Goal: Task Accomplishment & Management: Manage account settings

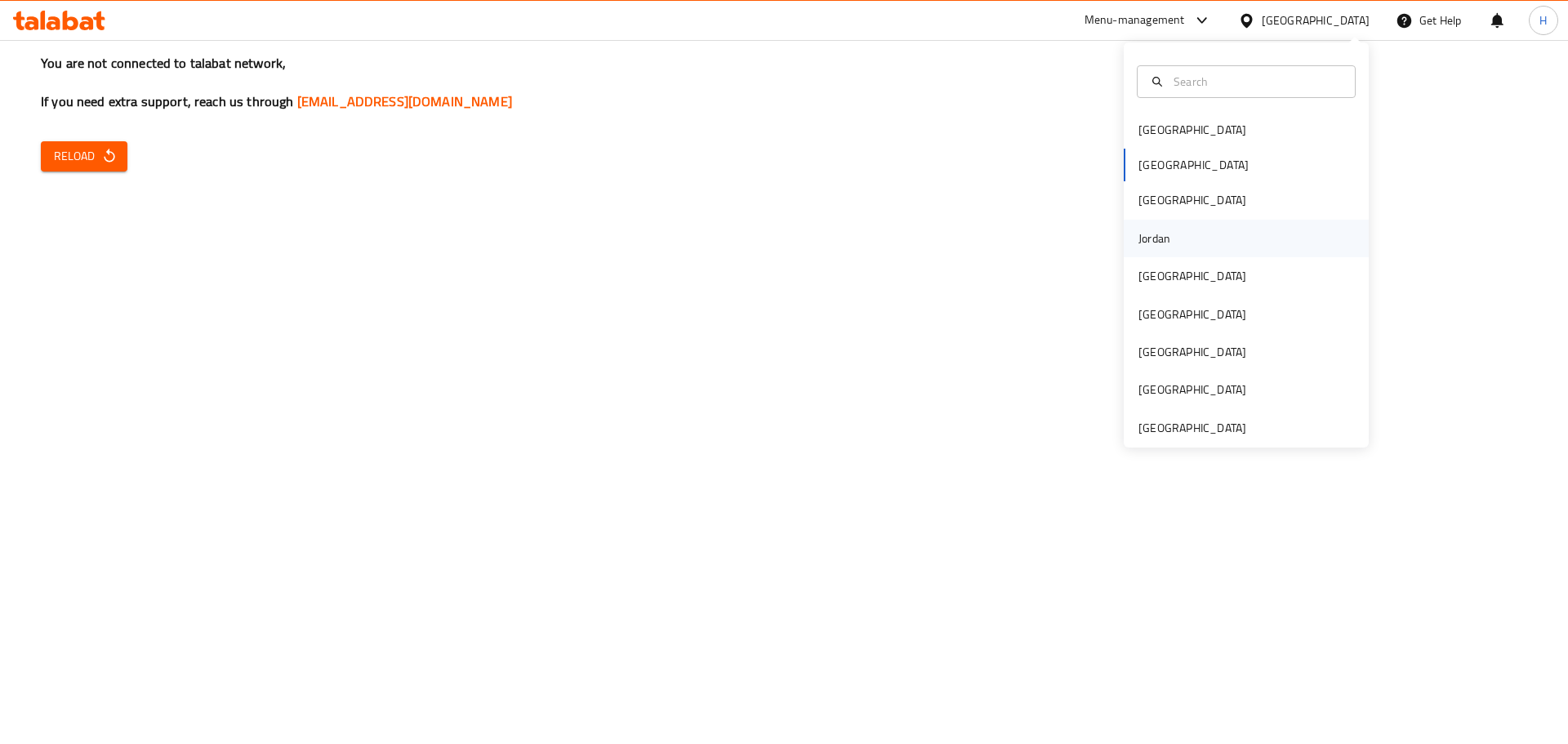
click at [1151, 231] on div "Jordan" at bounding box center [1154, 238] width 32 height 18
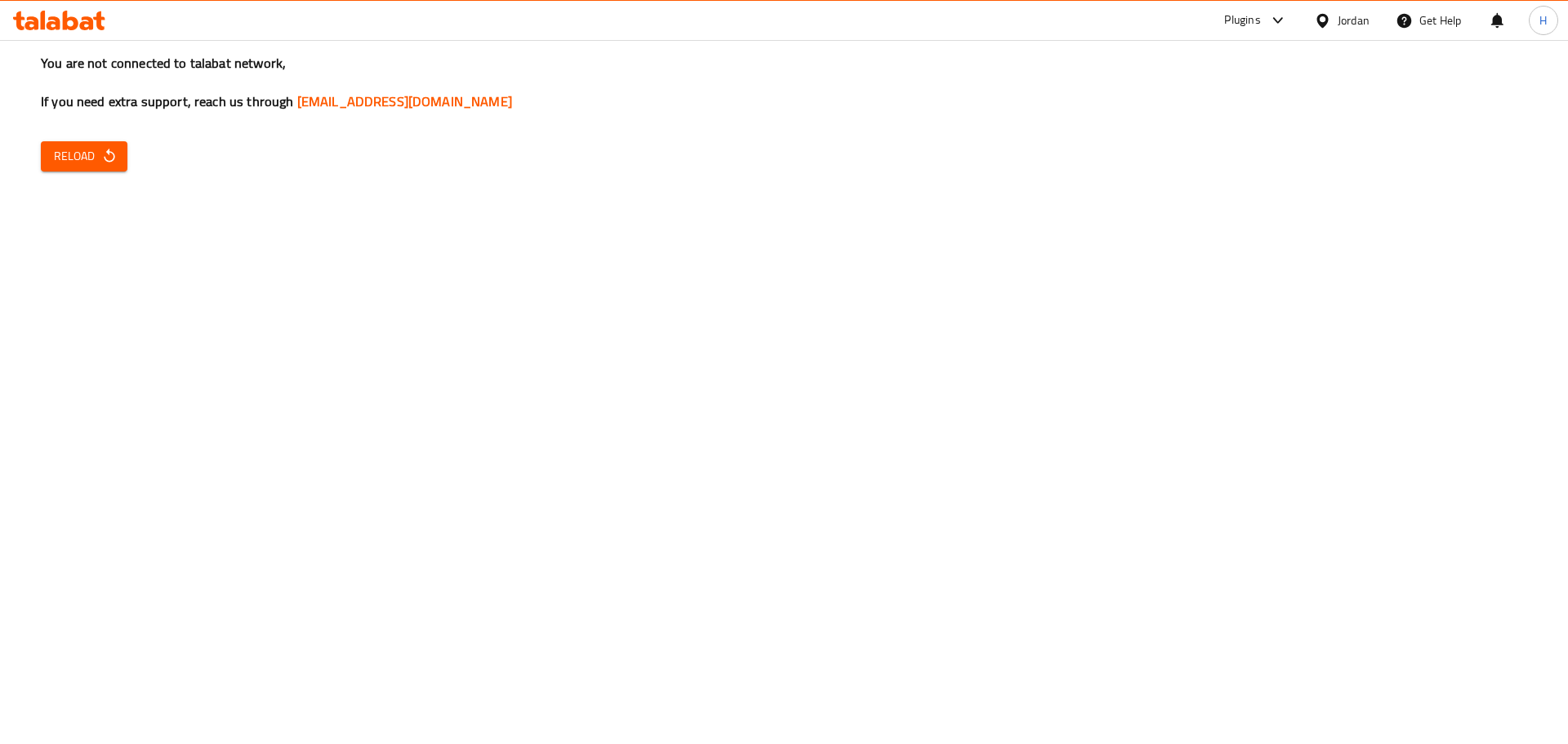
drag, startPoint x: 683, startPoint y: 170, endPoint x: 651, endPoint y: 173, distance: 32.1
click at [683, 170] on div "You are not connected to talabat network, If you need extra support, reach us t…" at bounding box center [784, 372] width 1568 height 744
click at [129, 154] on div "You are not connected to talabat network, If you need extra support, reach us t…" at bounding box center [784, 372] width 1568 height 744
drag, startPoint x: 77, startPoint y: 136, endPoint x: 163, endPoint y: 162, distance: 89.8
click at [79, 136] on div "You are not connected to talabat network, If you need extra support, reach us t…" at bounding box center [784, 372] width 1568 height 744
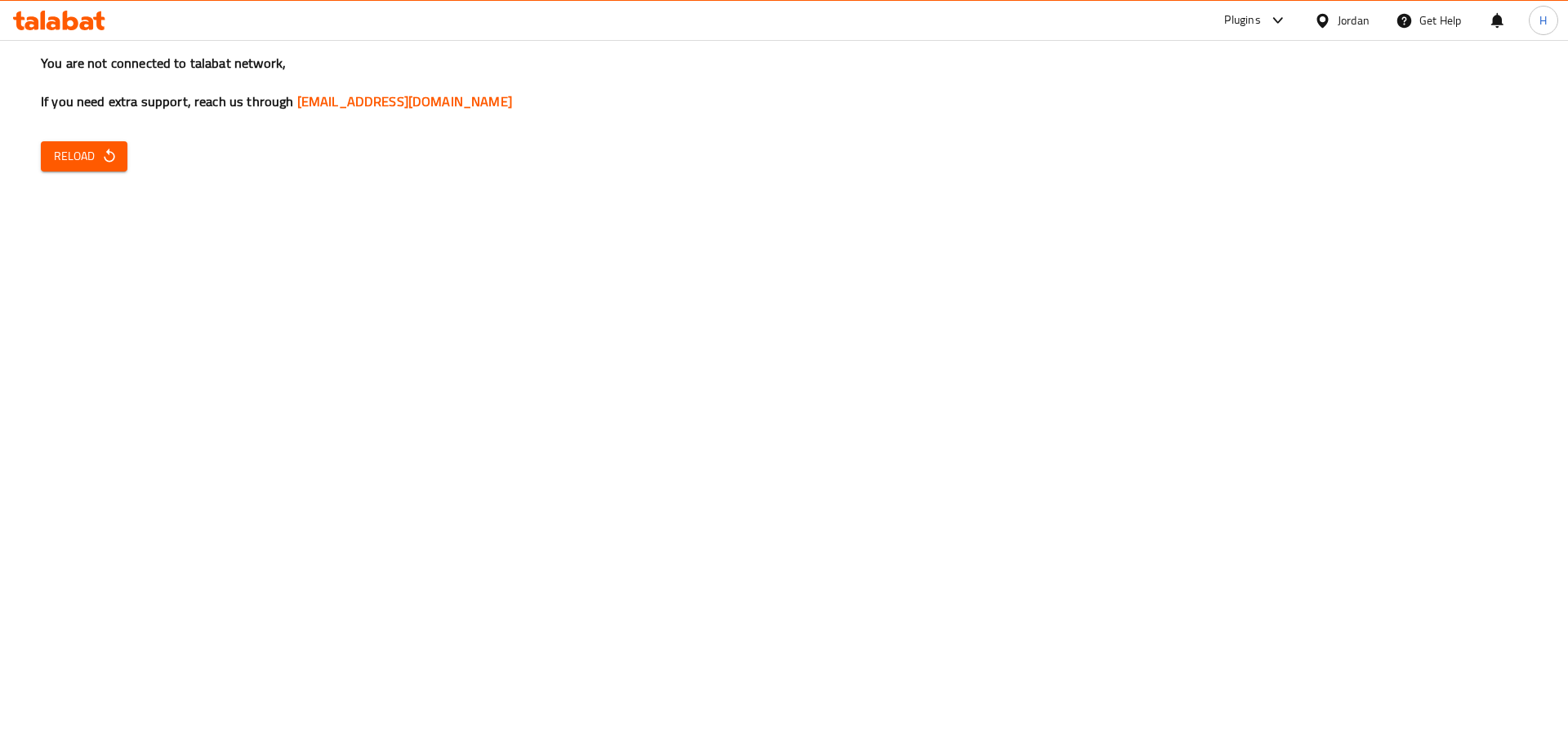
click at [108, 157] on icon "button" at bounding box center [109, 156] width 16 height 16
click at [55, 144] on button "Reload" at bounding box center [84, 156] width 86 height 30
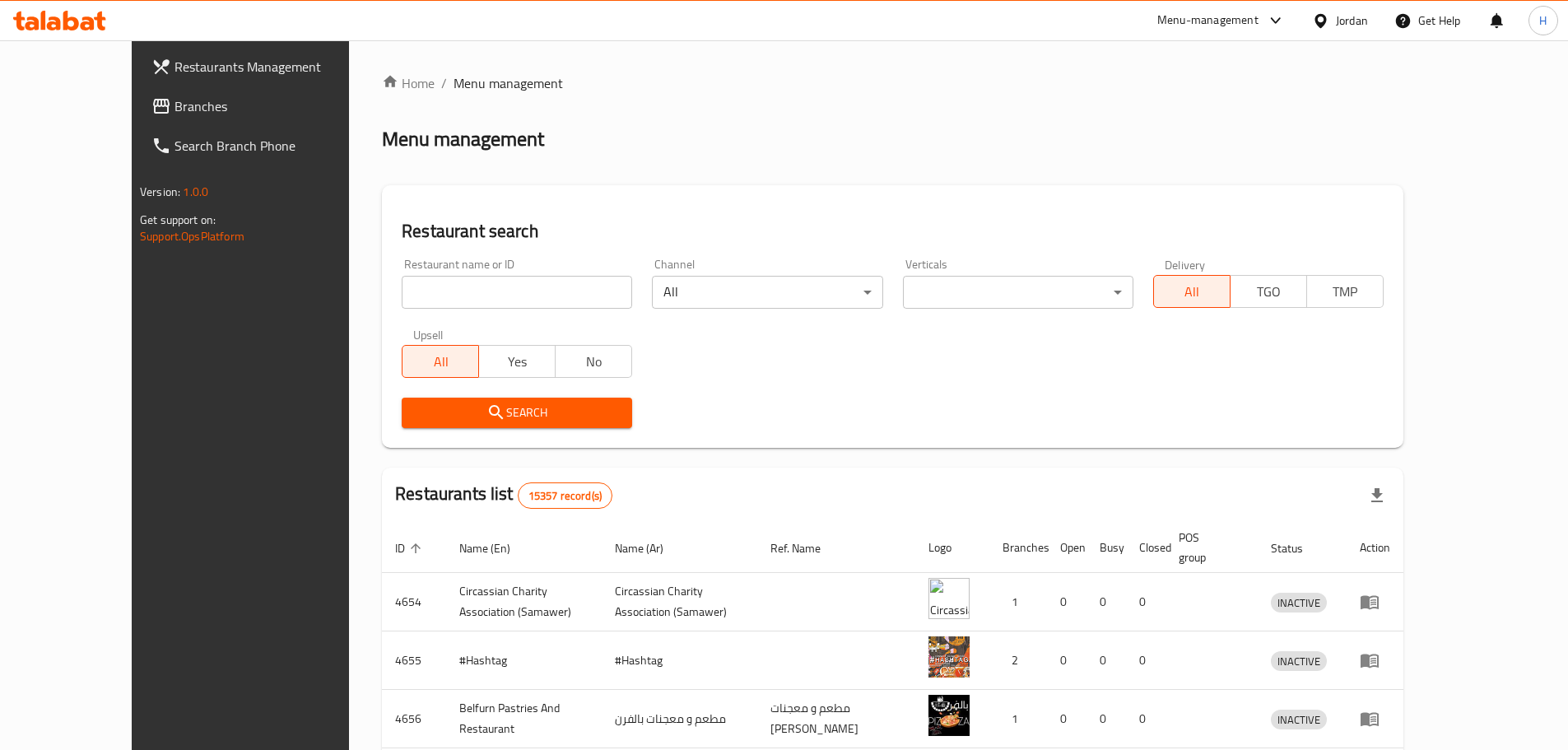
click at [151, 107] on icon at bounding box center [161, 106] width 20 height 20
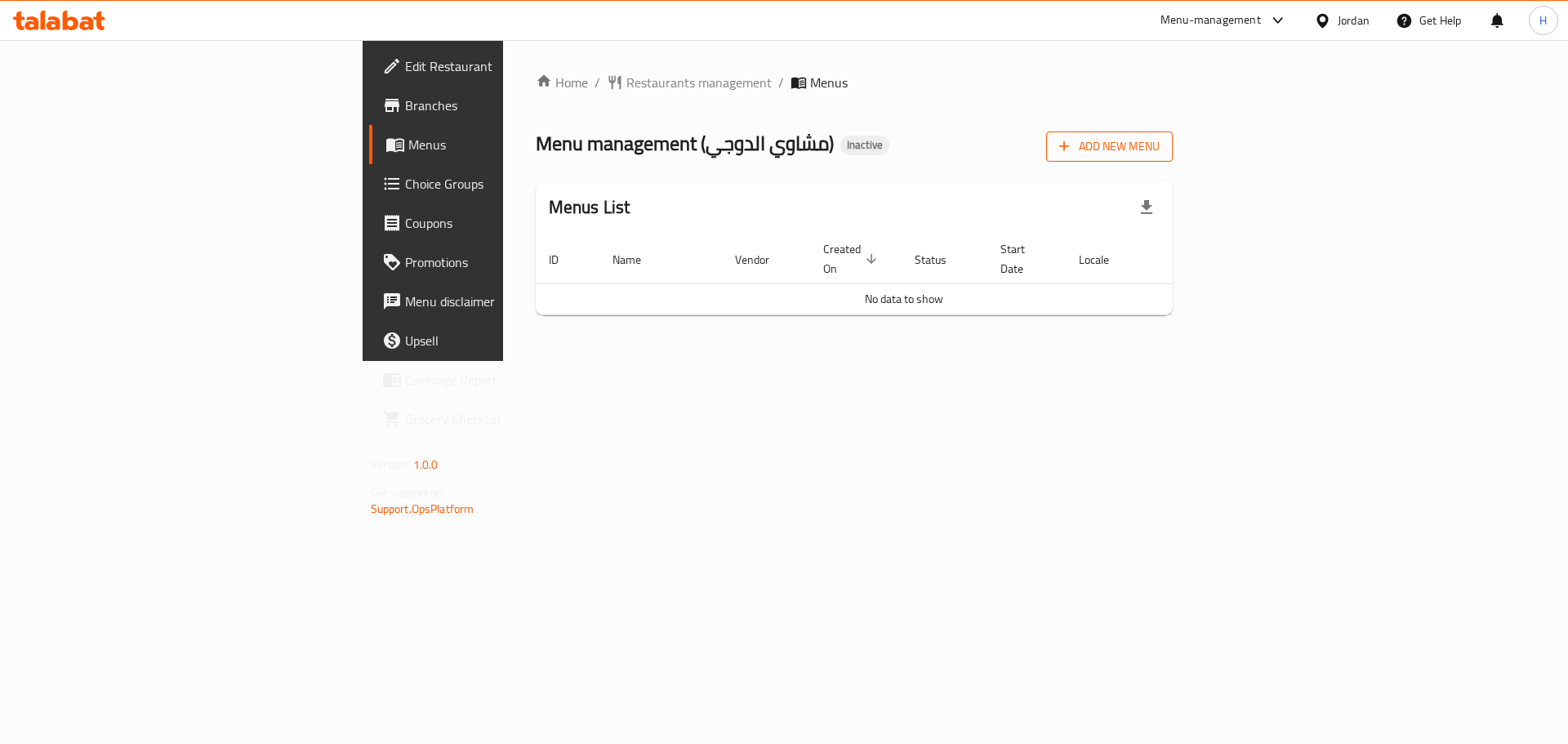
click at [1160, 140] on span "Add New Menu" at bounding box center [1109, 146] width 100 height 20
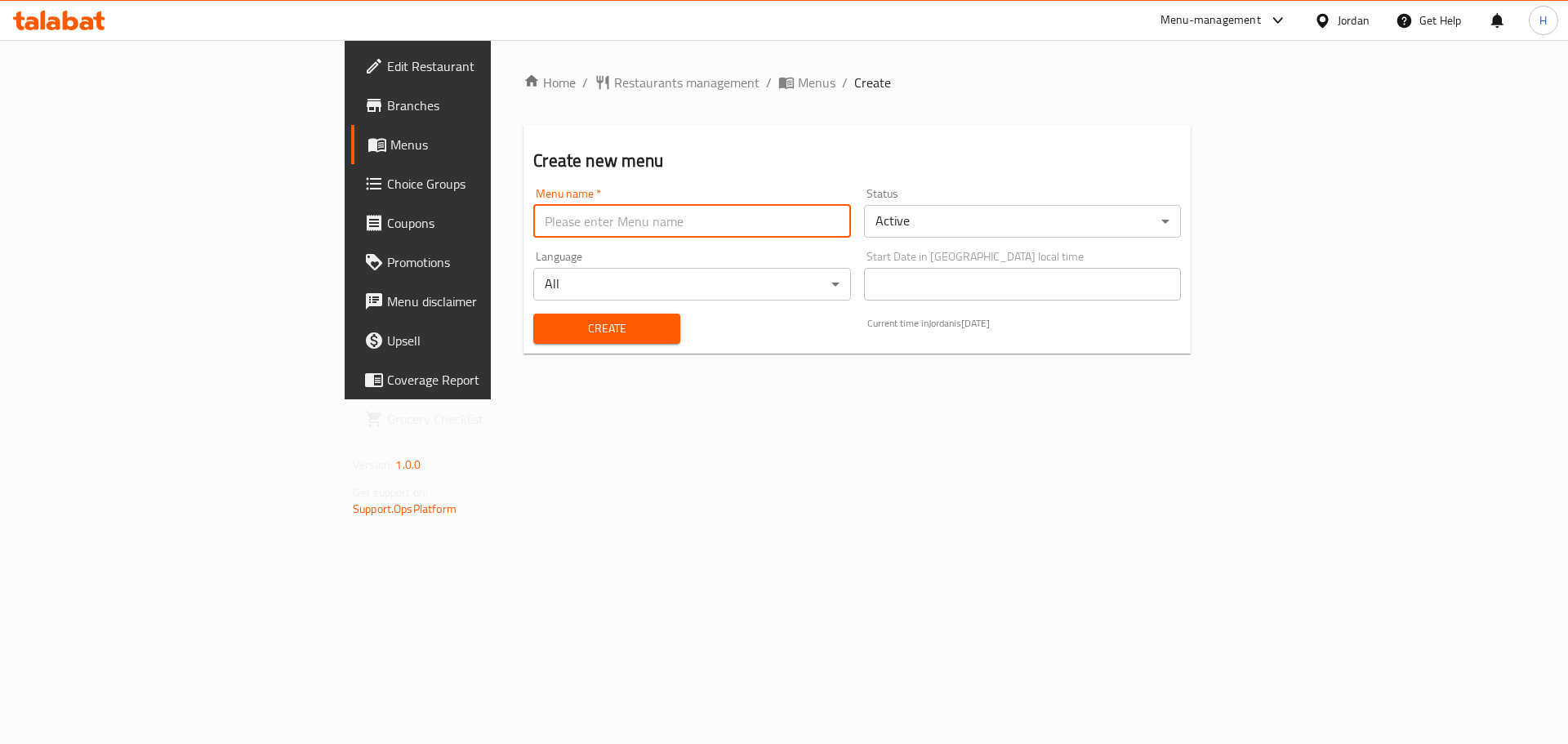
click at [608, 218] on input "text" at bounding box center [691, 221] width 317 height 33
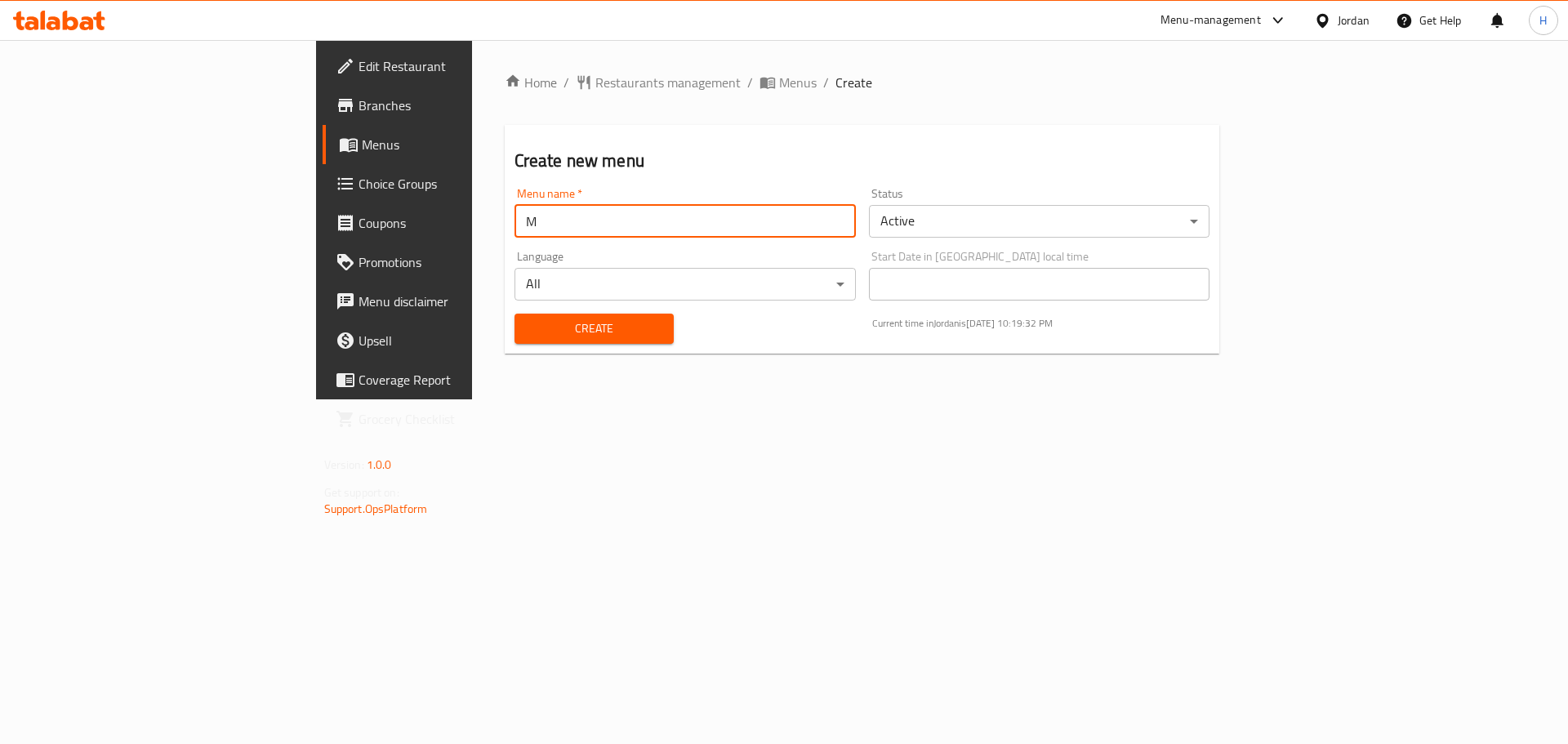
type input "Menu"
click at [528, 337] on span "Create" at bounding box center [594, 328] width 133 height 20
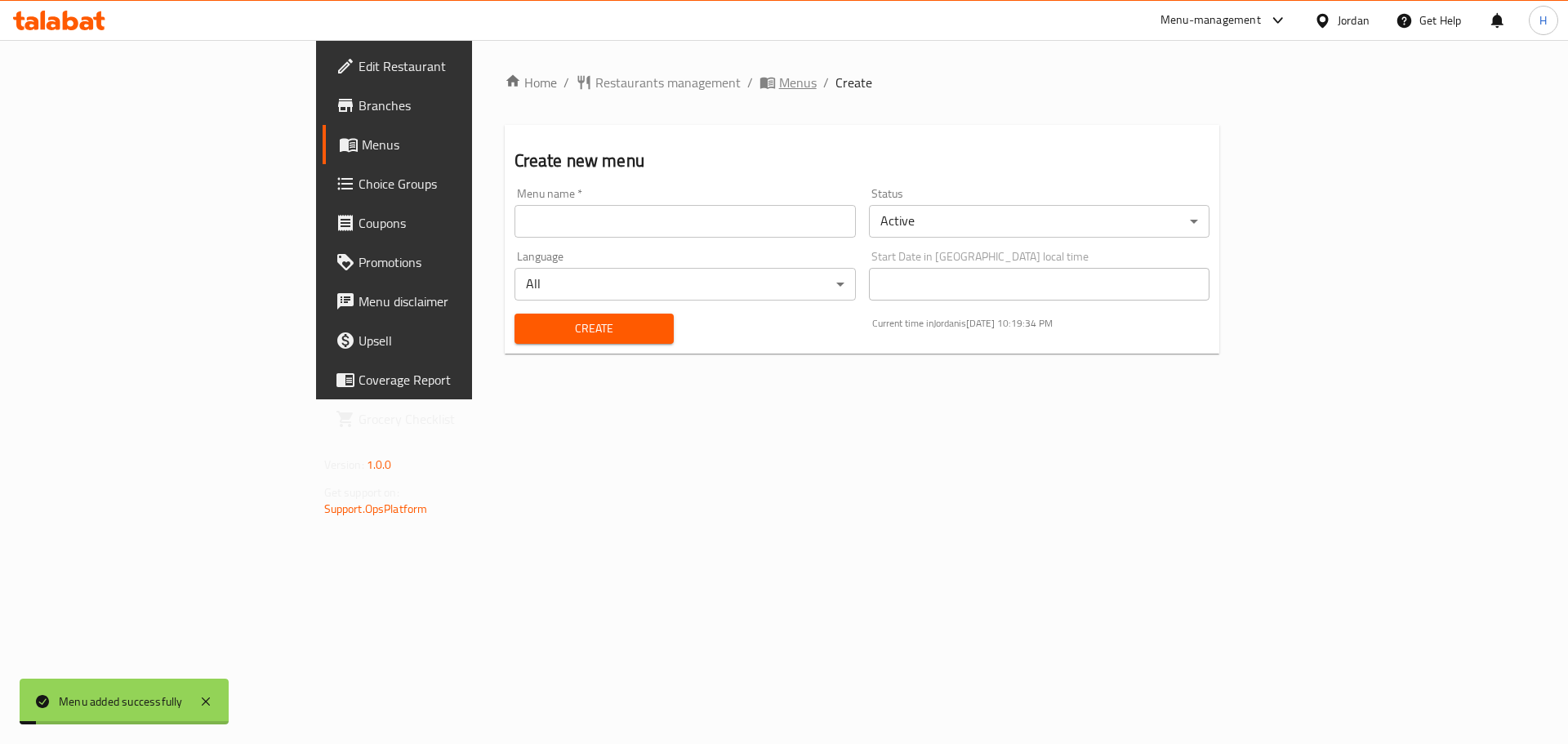
click at [779, 92] on span "Menus" at bounding box center [798, 83] width 37 height 20
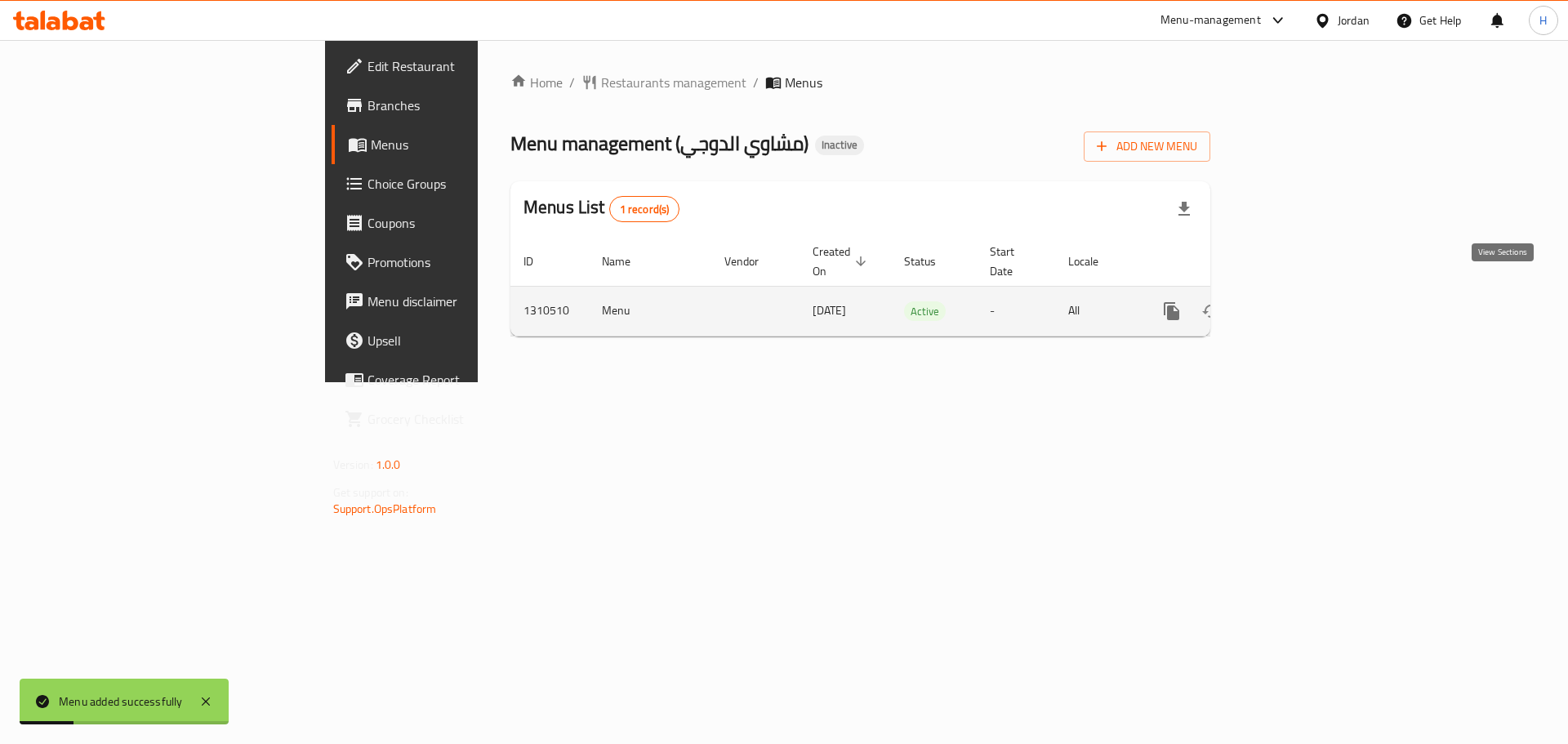
click at [1299, 301] on icon "enhanced table" at bounding box center [1290, 311] width 20 height 20
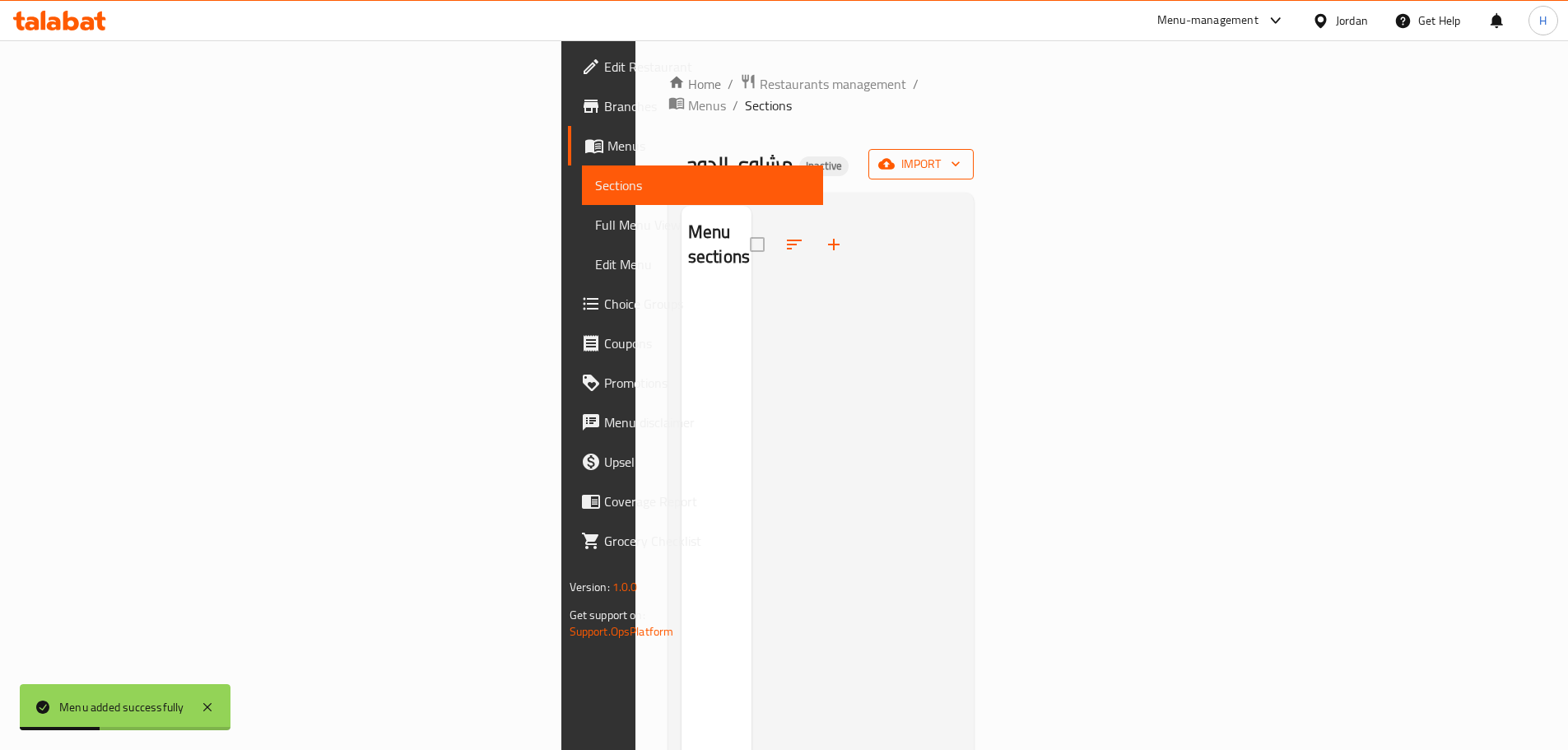
click at [961, 154] on span "import" at bounding box center [922, 164] width 79 height 20
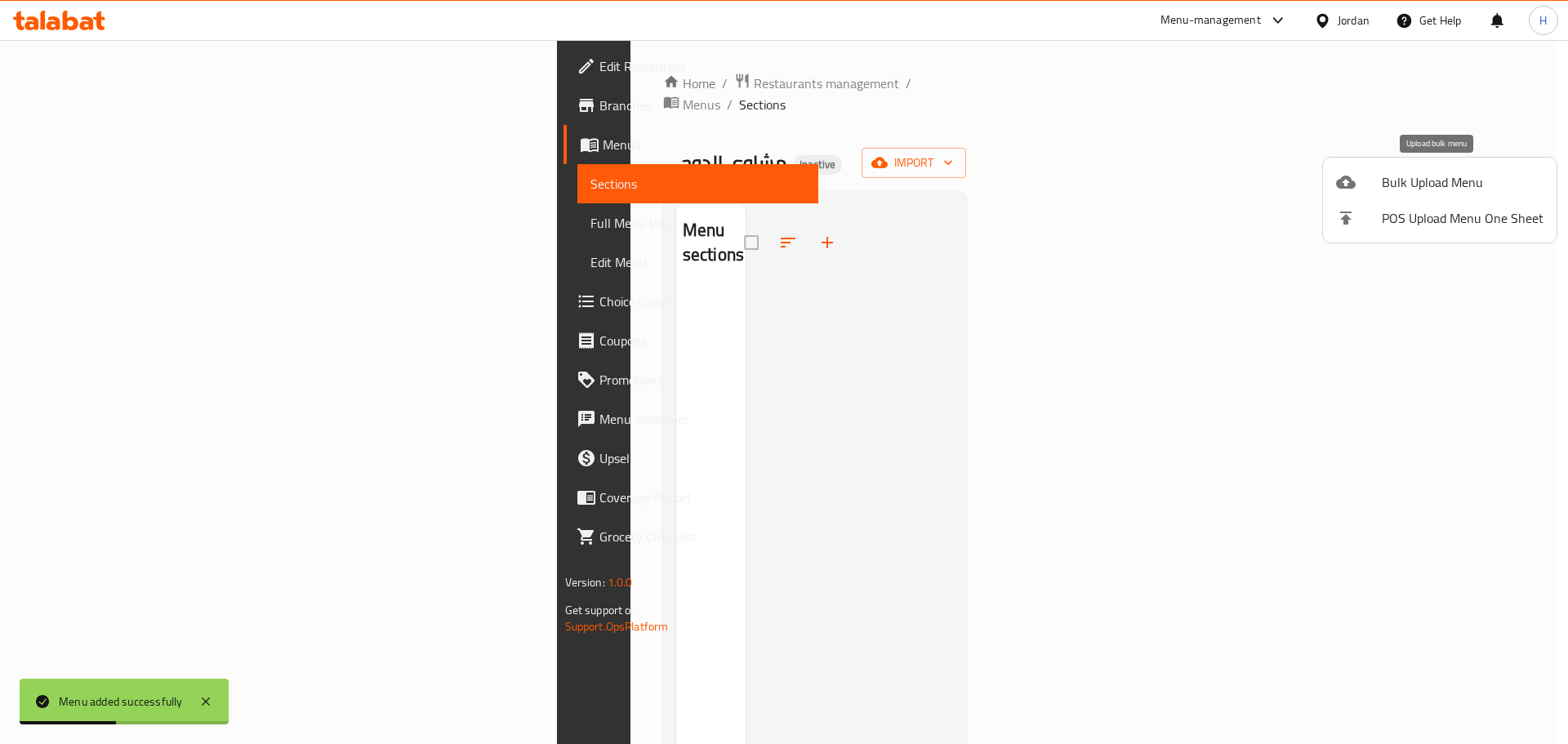
click at [1451, 182] on span "Bulk Upload Menu" at bounding box center [1462, 182] width 162 height 20
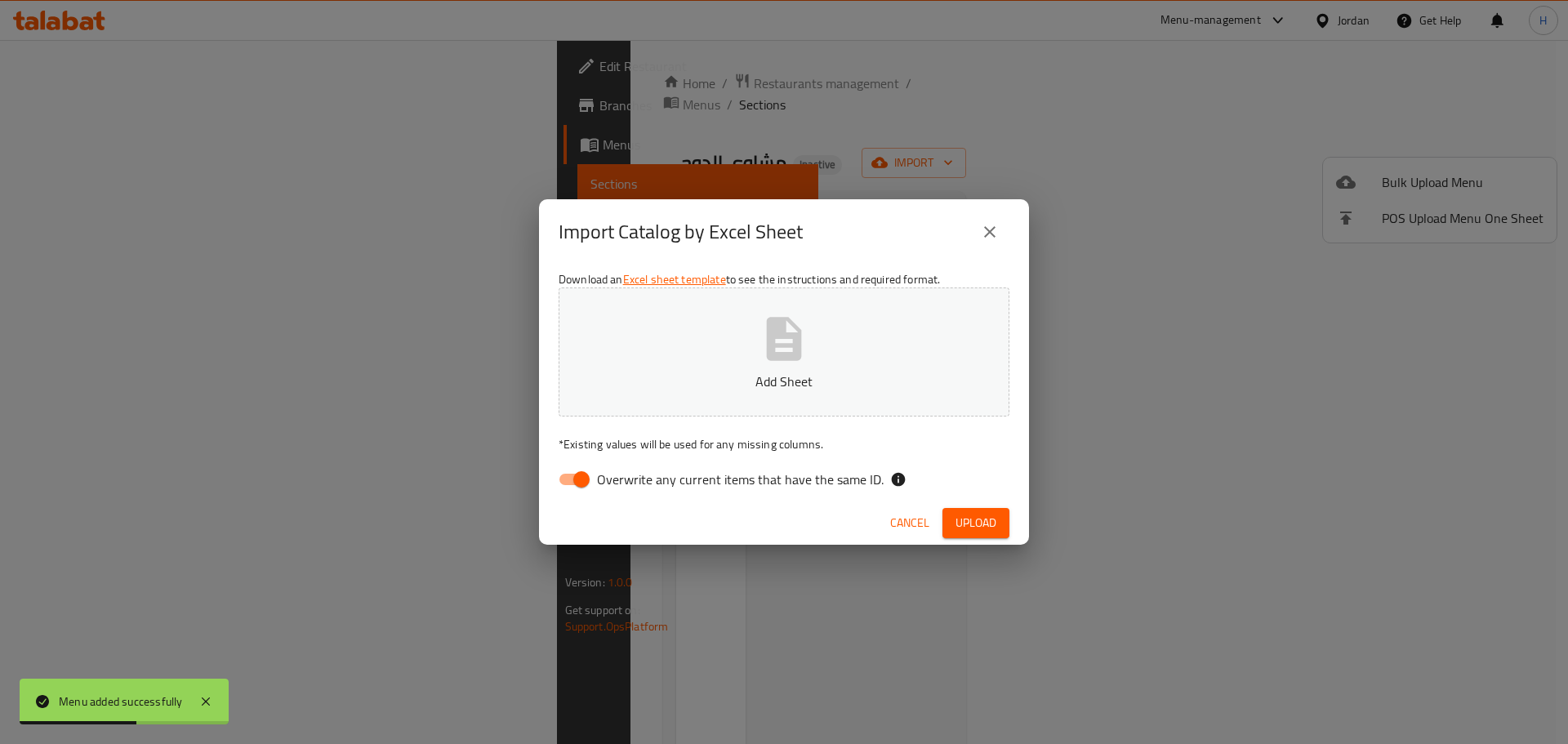
click at [752, 493] on label "Overwrite any current items that have the same ID." at bounding box center [716, 479] width 334 height 31
click at [628, 493] on input "Overwrite any current items that have the same ID." at bounding box center [581, 479] width 93 height 31
checkbox input "false"
click at [974, 524] on span "Upload" at bounding box center [975, 523] width 41 height 20
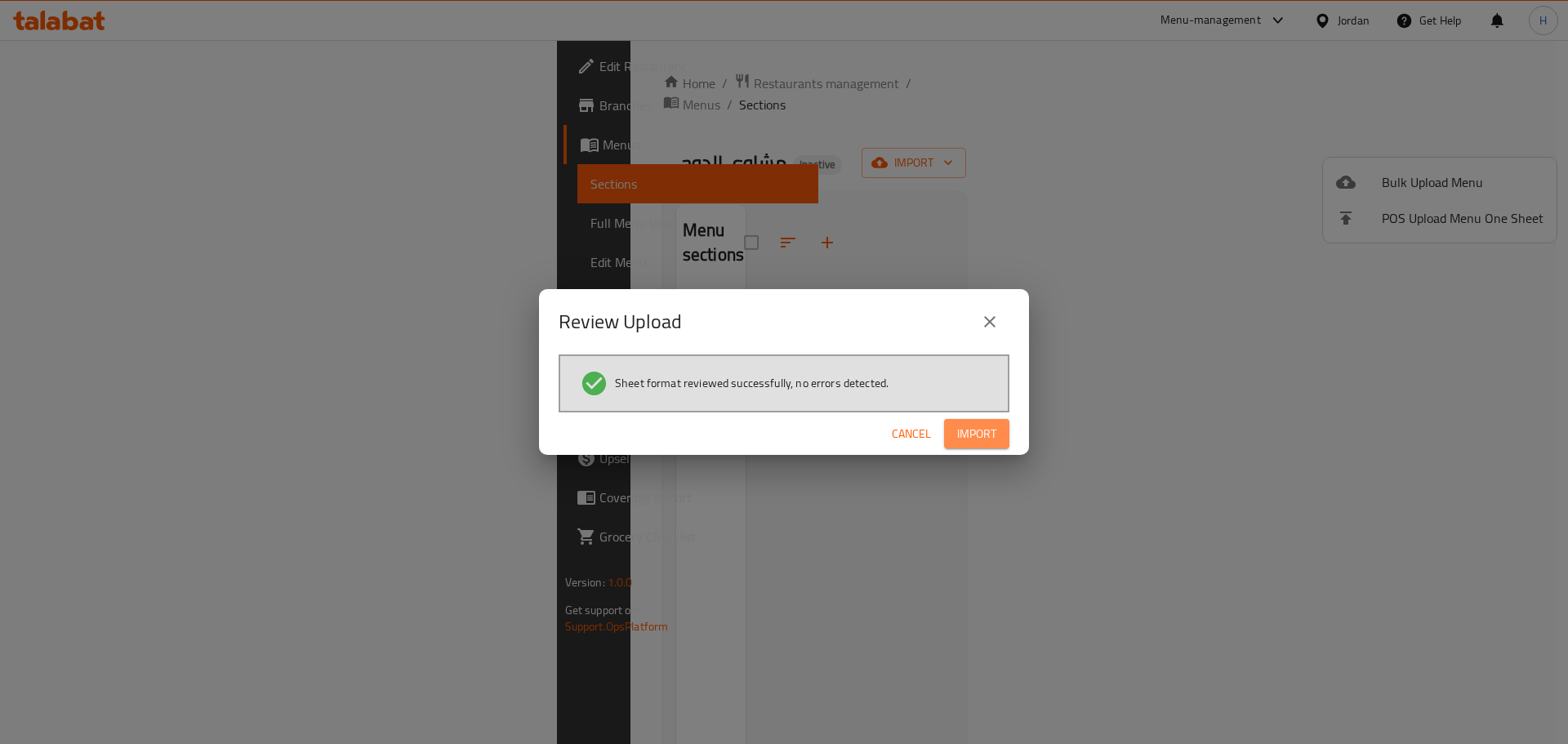
click at [975, 436] on span "Import" at bounding box center [976, 434] width 39 height 20
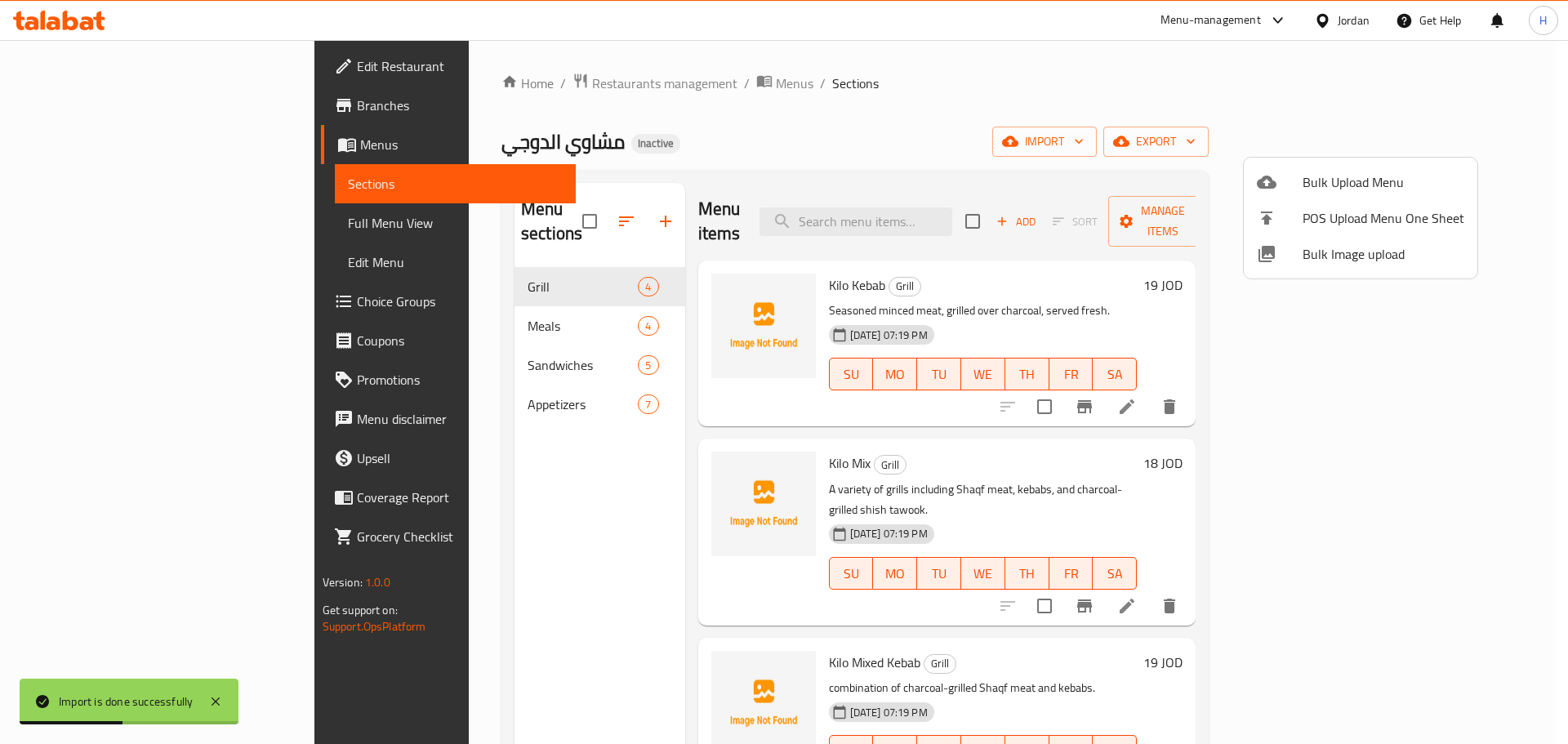
click at [47, 221] on div at bounding box center [784, 372] width 1568 height 744
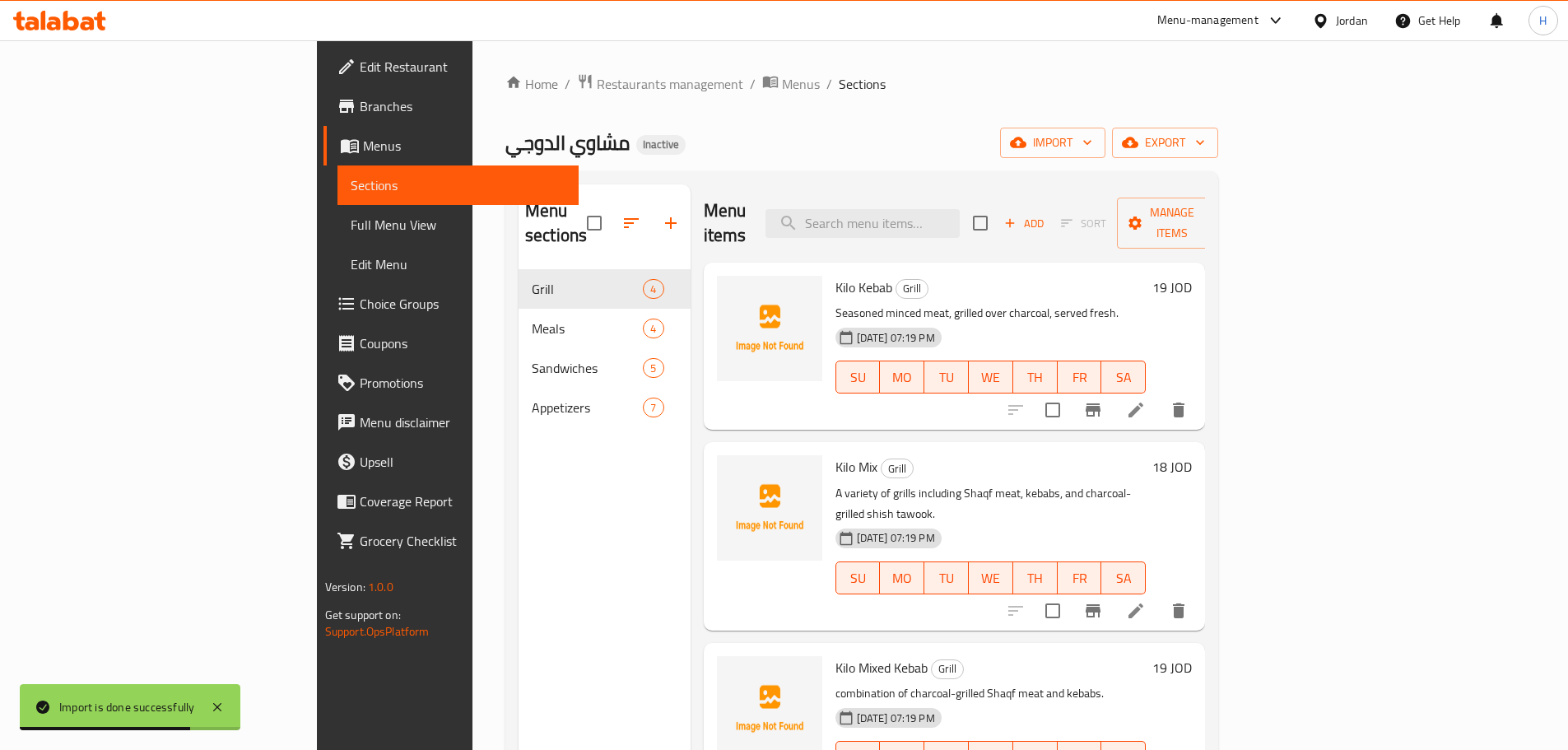
click at [350, 228] on span "Full Menu View" at bounding box center [458, 225] width 215 height 20
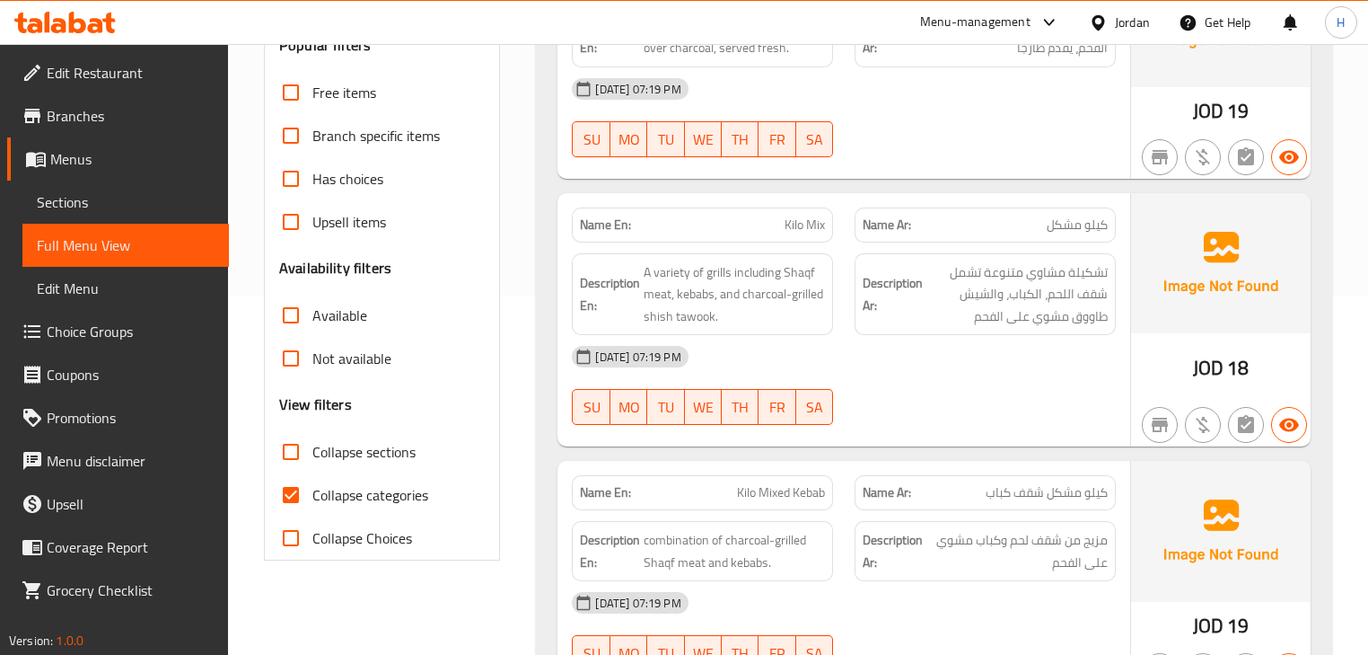
scroll to position [503, 0]
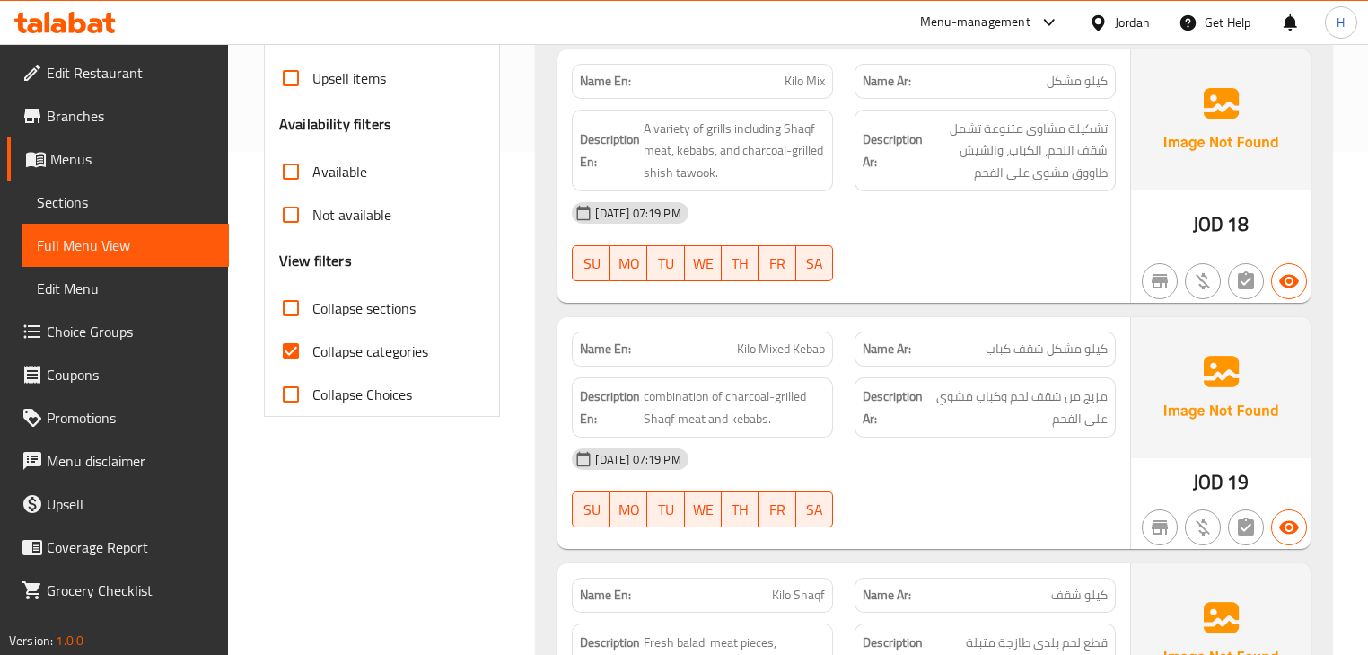
click at [786, 352] on span "Kilo Mixed Kebab" at bounding box center [781, 348] width 88 height 19
copy span "Kilo Mixed Kebab"
click at [837, 363] on div "Name En: Kilo Mixed Kebab" at bounding box center [702, 349] width 283 height 57
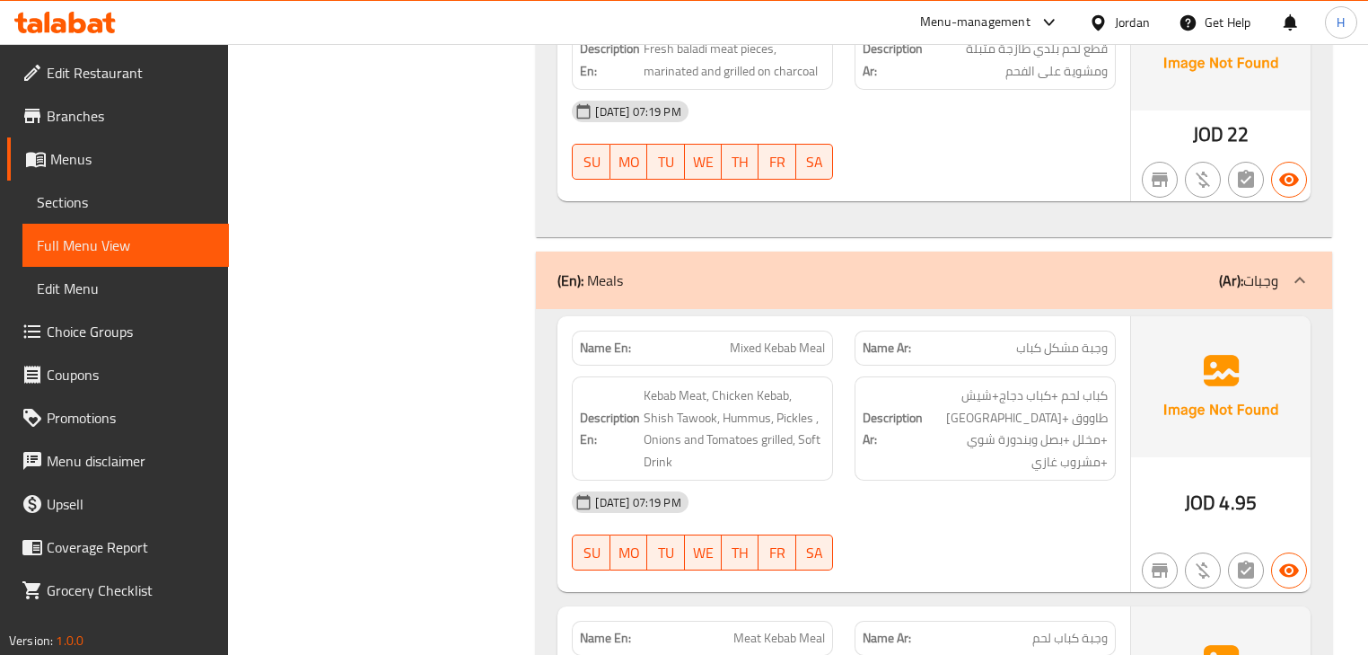
scroll to position [1221, 0]
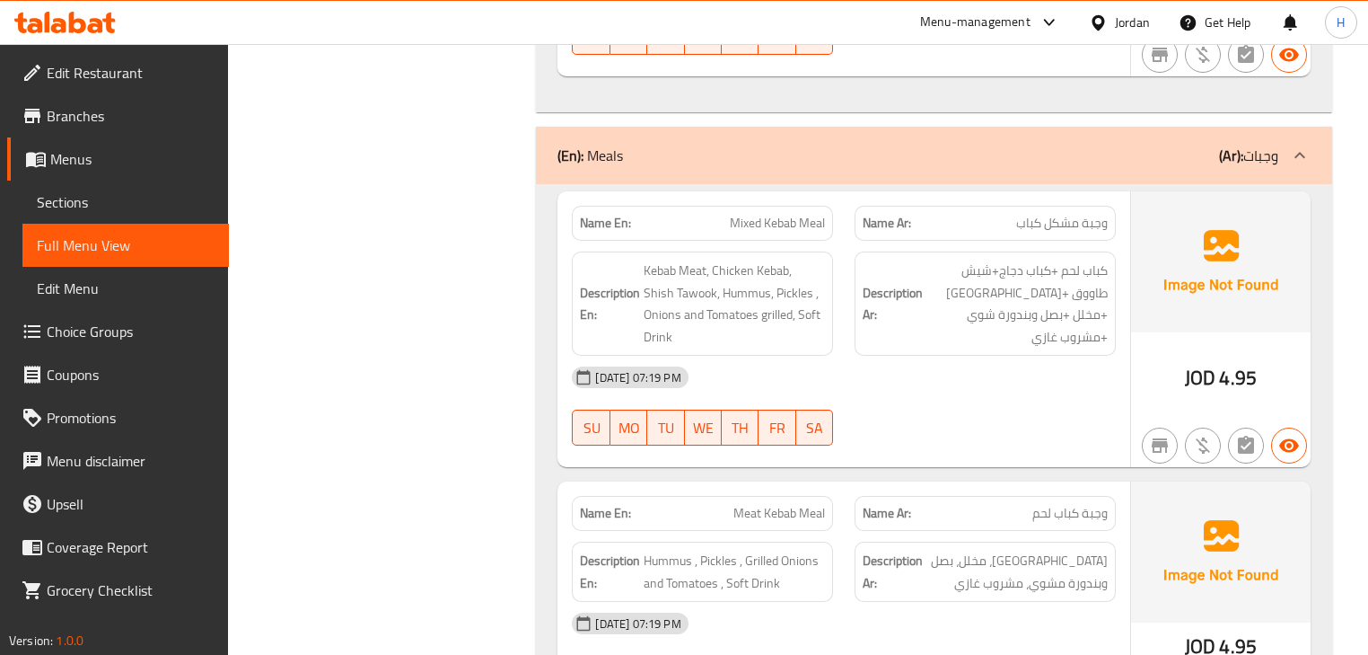
click at [787, 215] on span "Mixed Kebab Meal" at bounding box center [777, 223] width 95 height 19
copy span "Mixed Kebab Meal"
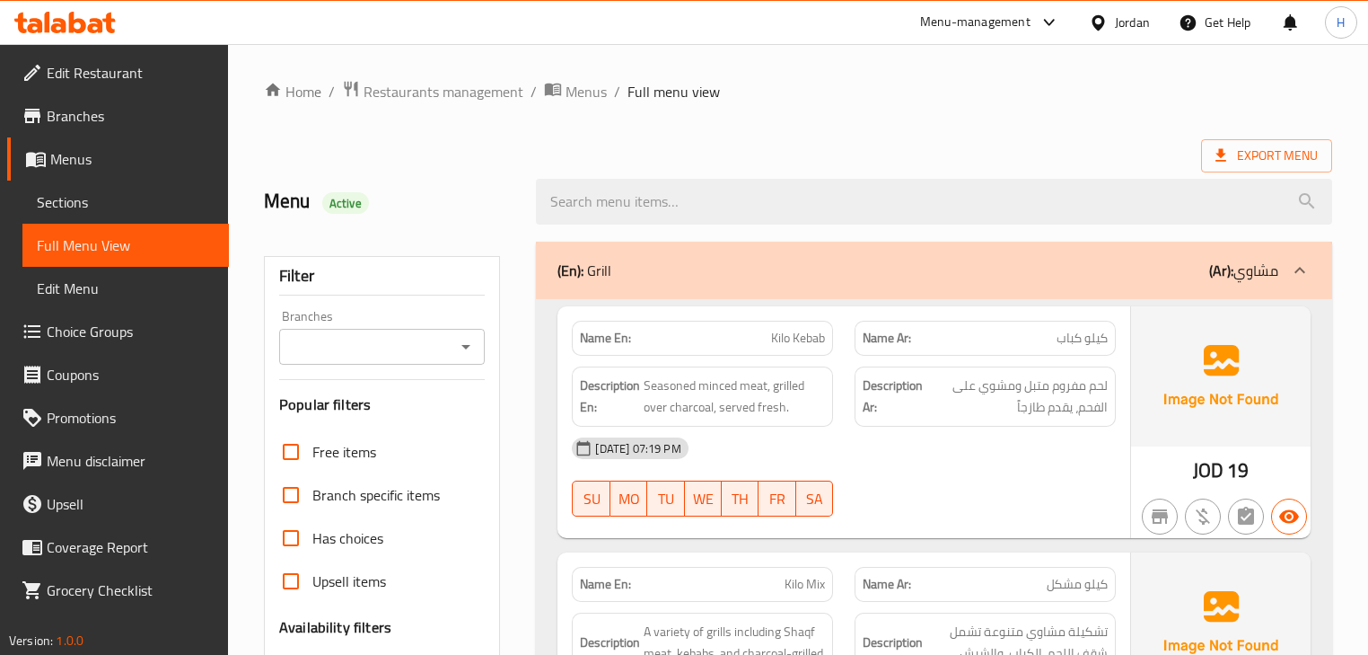
click at [72, 203] on span "Sections" at bounding box center [126, 202] width 178 height 22
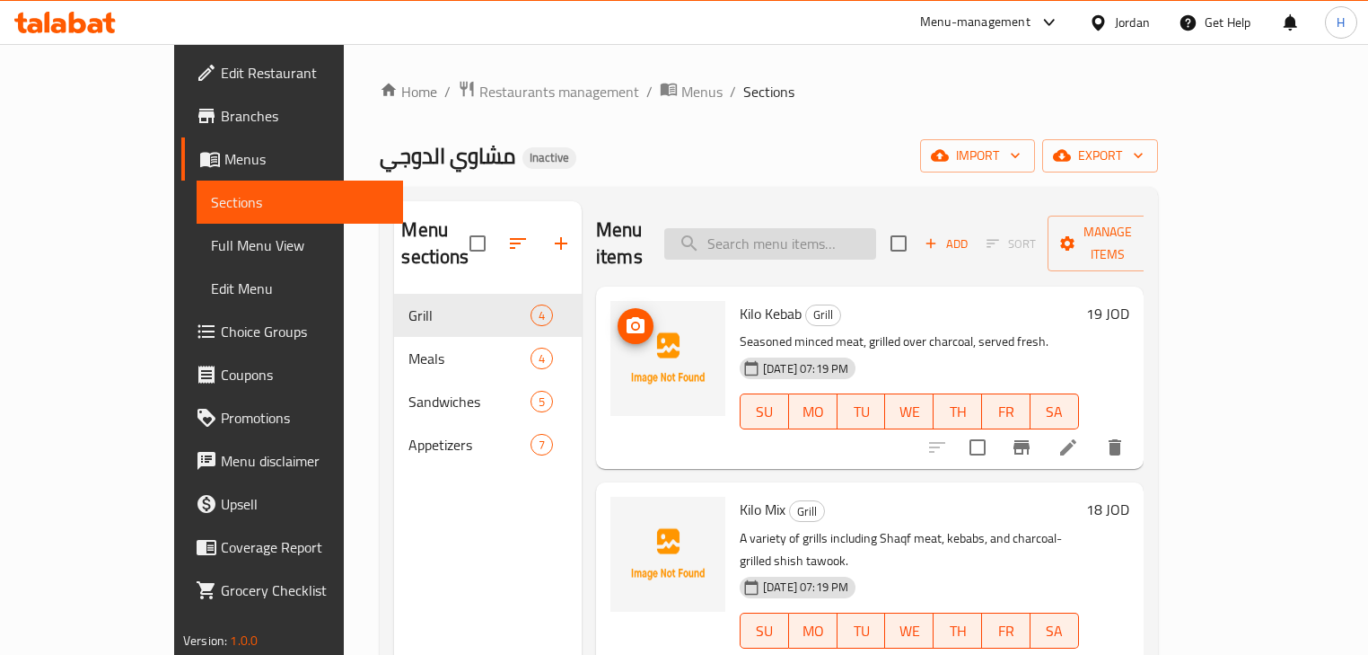
click at [757, 244] on input "search" at bounding box center [770, 243] width 212 height 31
paste input "Kilo Mixed Kebab"
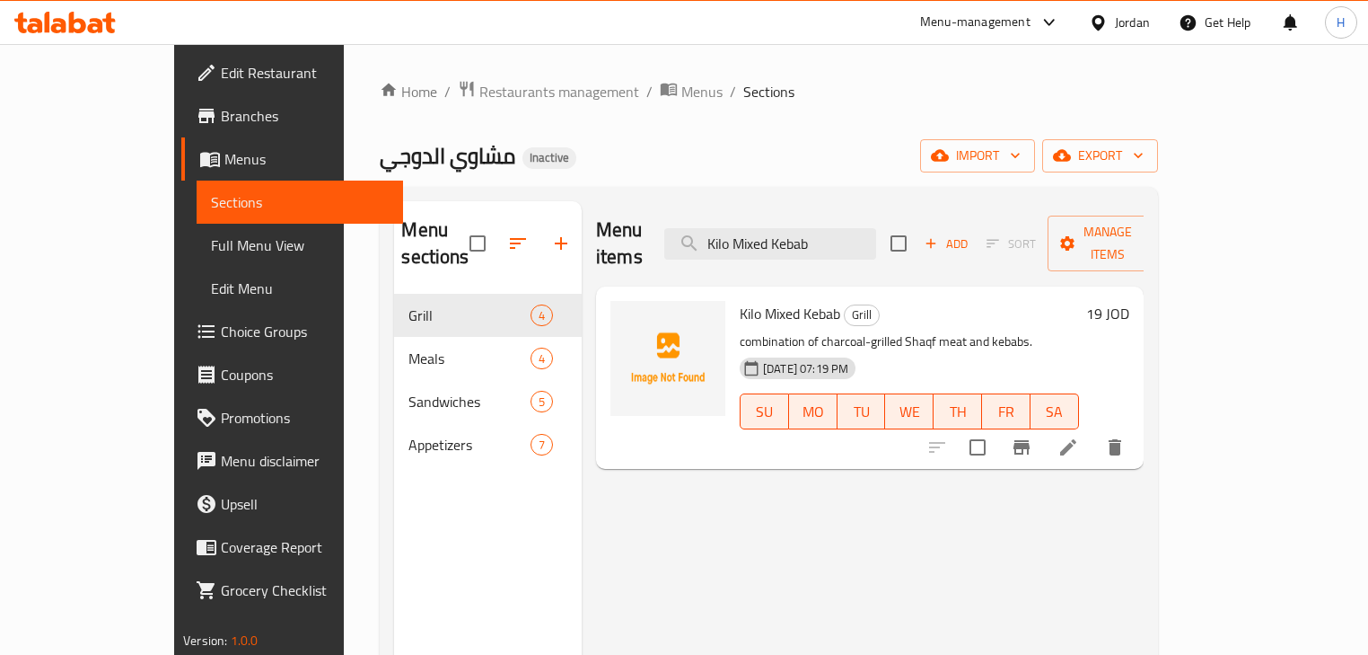
type input "Kilo Mixed Kebab"
click at [1079, 436] on icon at bounding box center [1069, 447] width 22 height 22
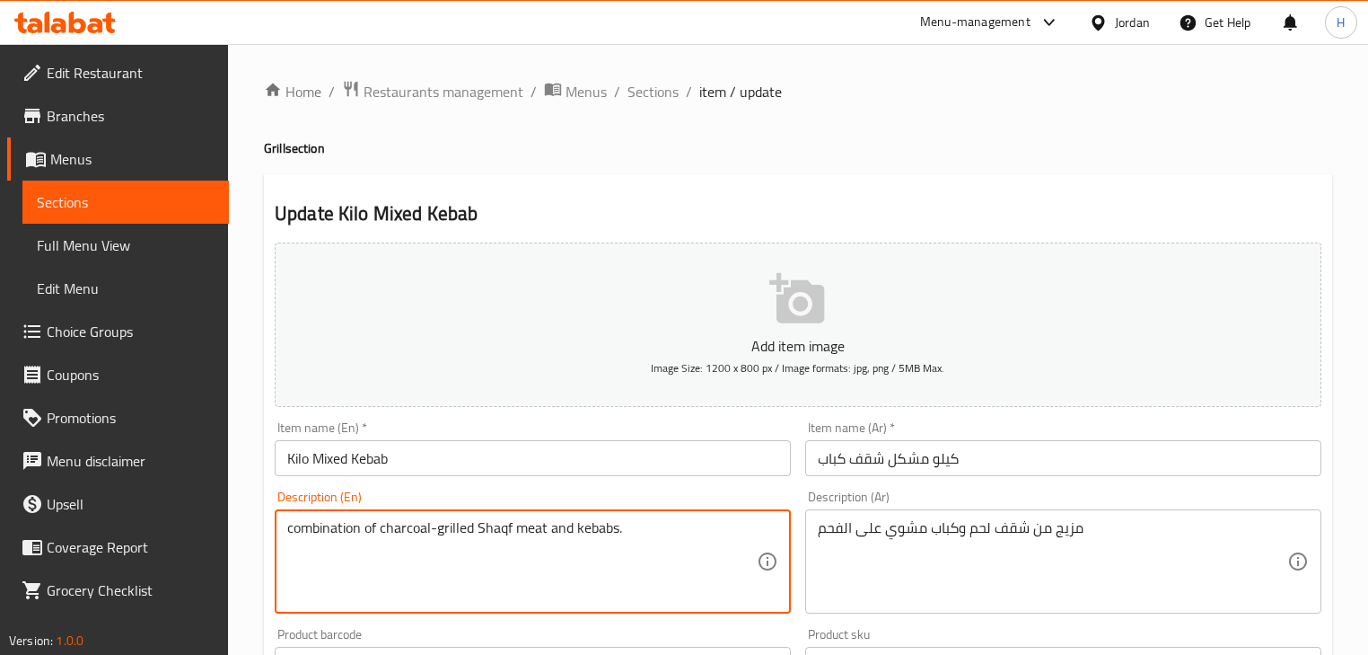
click at [491, 528] on textarea "combination of charcoal-grilled Shaqf meat and kebabs." at bounding box center [522, 561] width 470 height 85
click at [308, 458] on input "Kilo Mixed Kebab" at bounding box center [533, 458] width 516 height 36
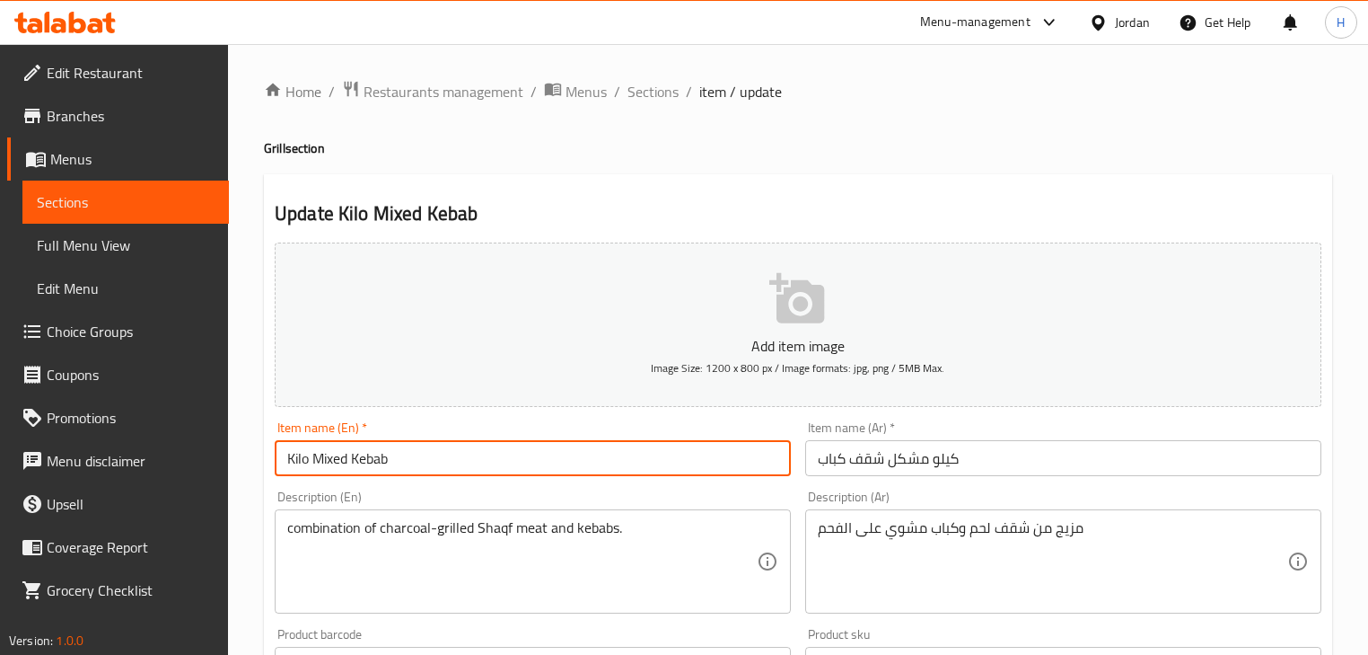
click at [391, 460] on input "Kilo Mixed Kebab" at bounding box center [533, 458] width 516 height 36
click at [347, 456] on input "Kilo Mixed Kebab" at bounding box center [533, 458] width 516 height 36
paste input "Shaqf"
type input "Kilo Mixed Shaqf Kebab"
click at [417, 480] on div "Item name (En)   * Kilo Mixed Shaqf Kebab Item name (En) *" at bounding box center [533, 448] width 531 height 69
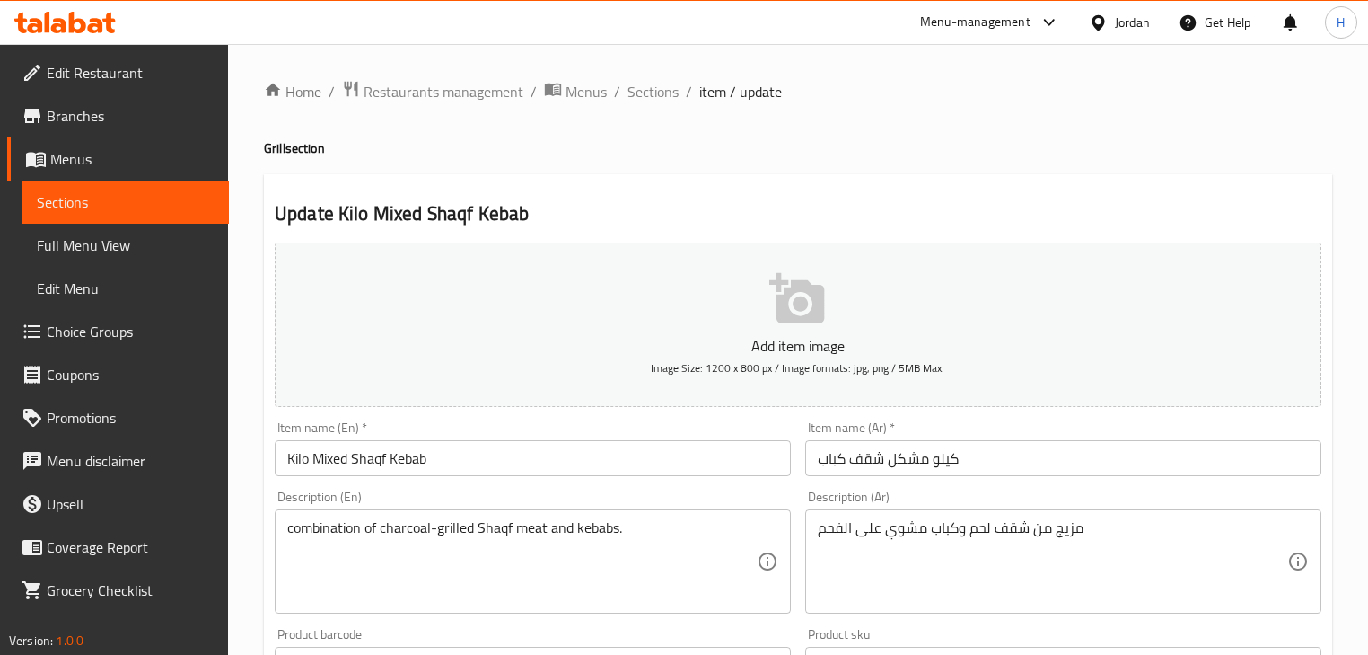
click at [505, 459] on input "Kilo Mixed Shaqf Kebab" at bounding box center [533, 458] width 516 height 36
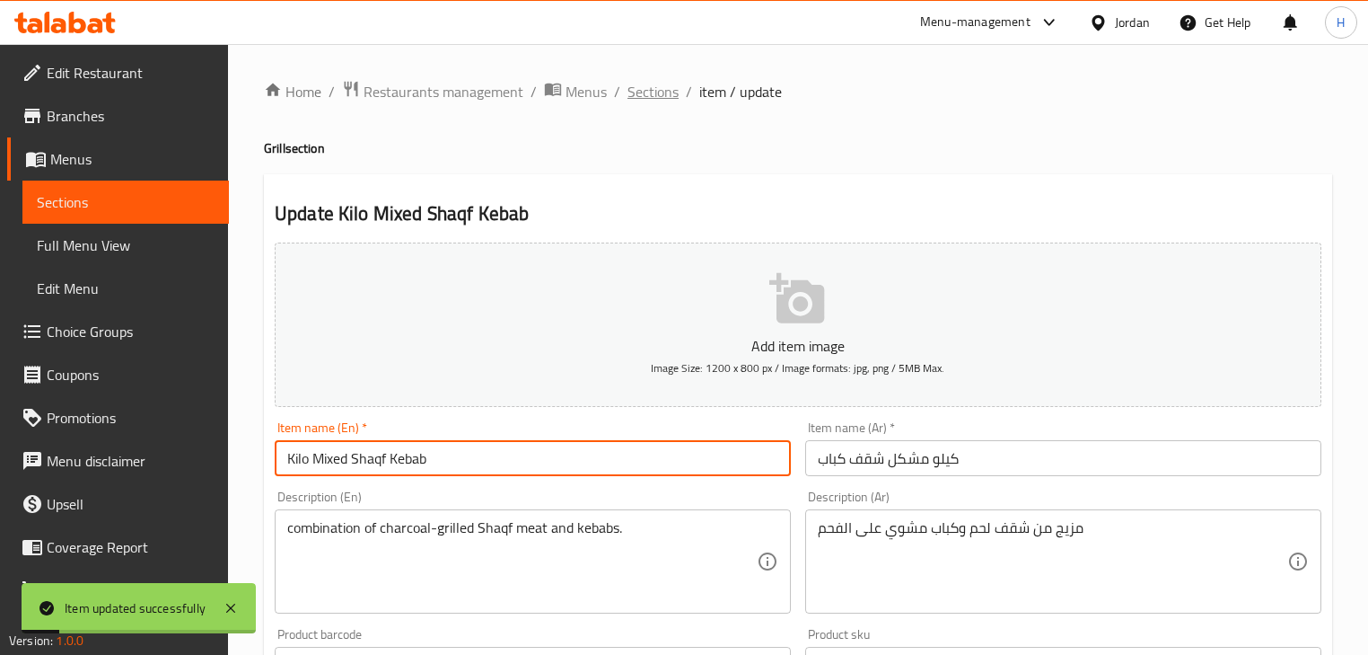
click at [645, 88] on span "Sections" at bounding box center [653, 92] width 51 height 22
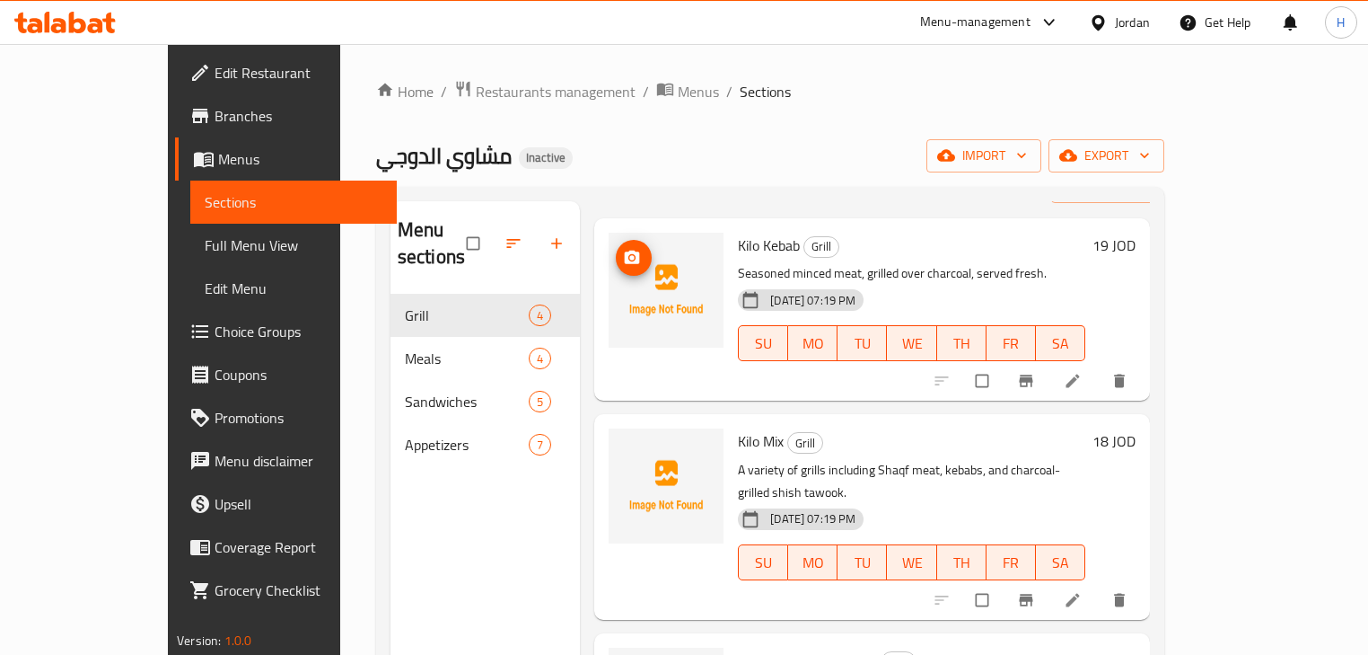
scroll to position [144, 0]
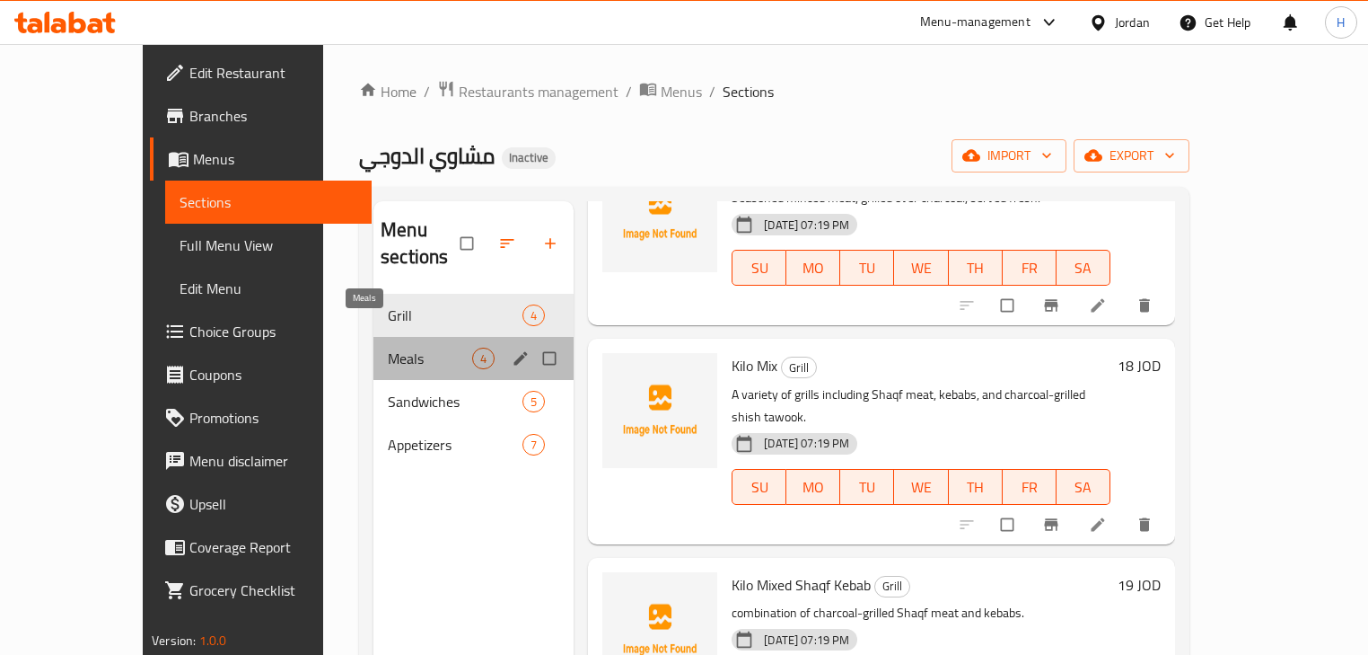
click at [388, 347] on span "Meals" at bounding box center [430, 358] width 84 height 22
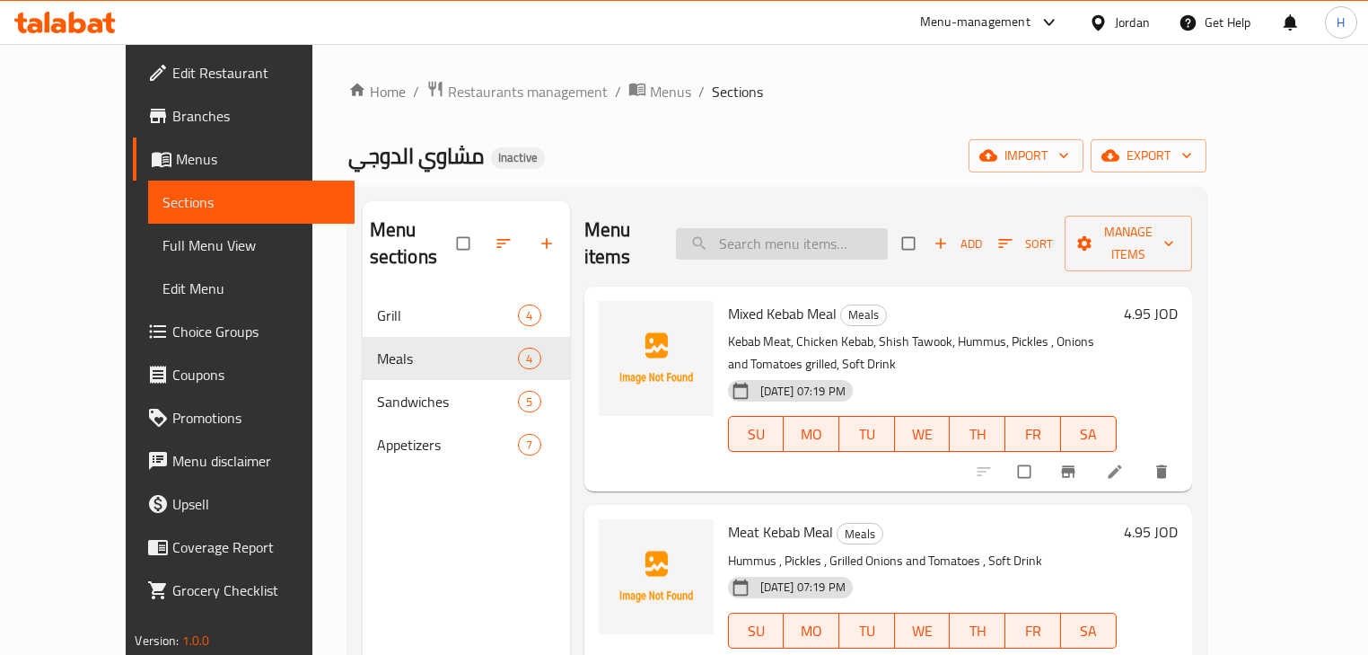
click at [827, 230] on input "search" at bounding box center [782, 243] width 212 height 31
paste input "Mixed Kebab Meal"
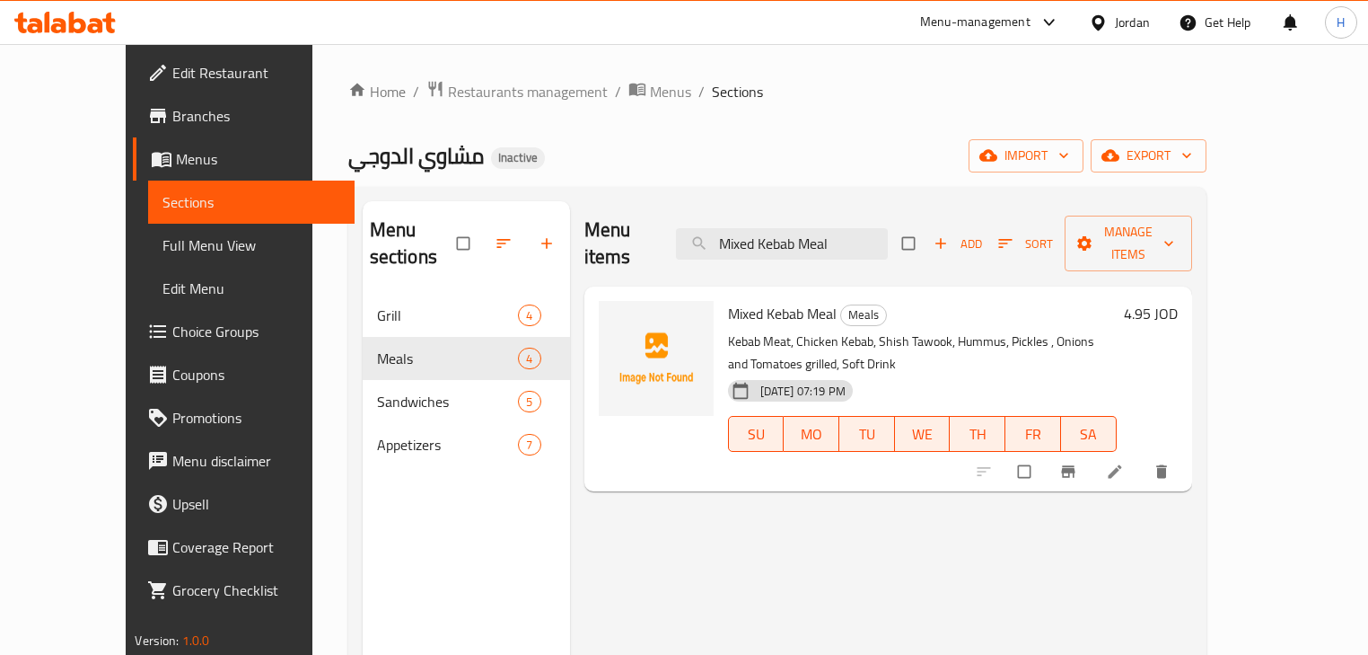
type input "Mixed Kebab Meal"
click at [1124, 462] on icon at bounding box center [1115, 471] width 18 height 18
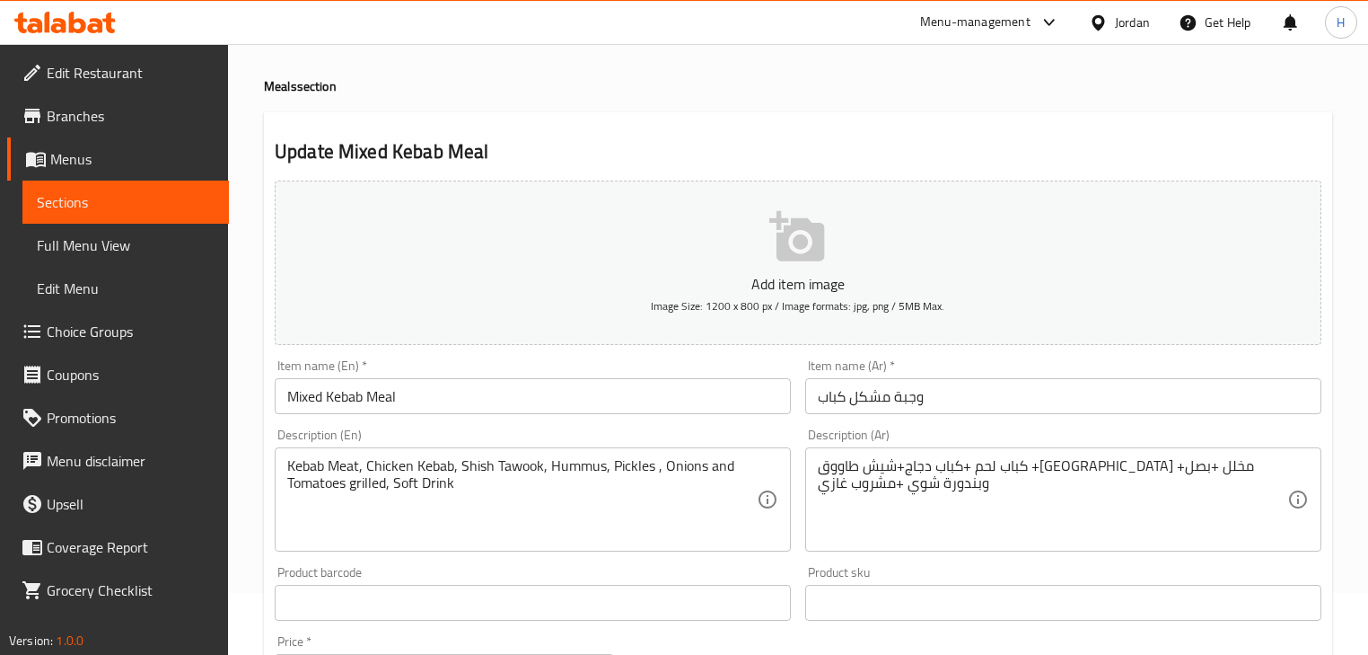
scroll to position [144, 0]
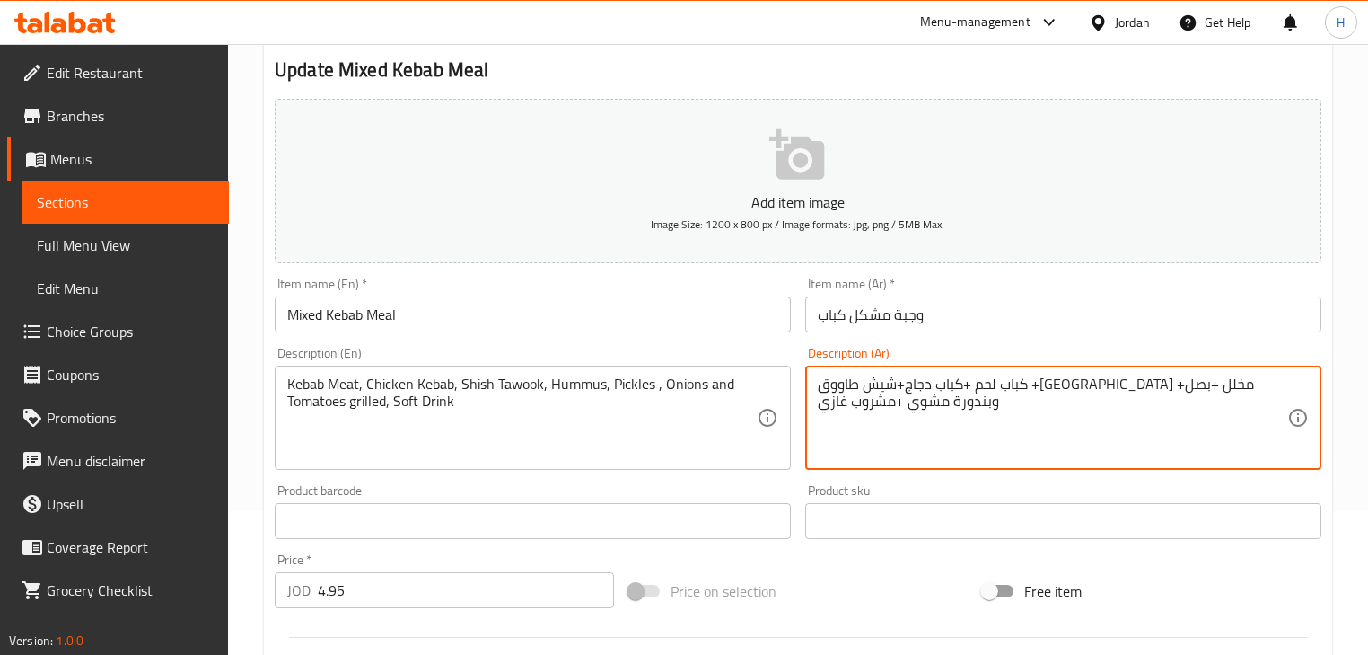
type textarea "كباب لحم +كباب دجاج+شيش طاووق +[GEOGRAPHIC_DATA] +مخلل +بصل وبندورة مشوي +مشروب…"
click at [653, 306] on input "Mixed Kebab Meal" at bounding box center [533, 314] width 516 height 36
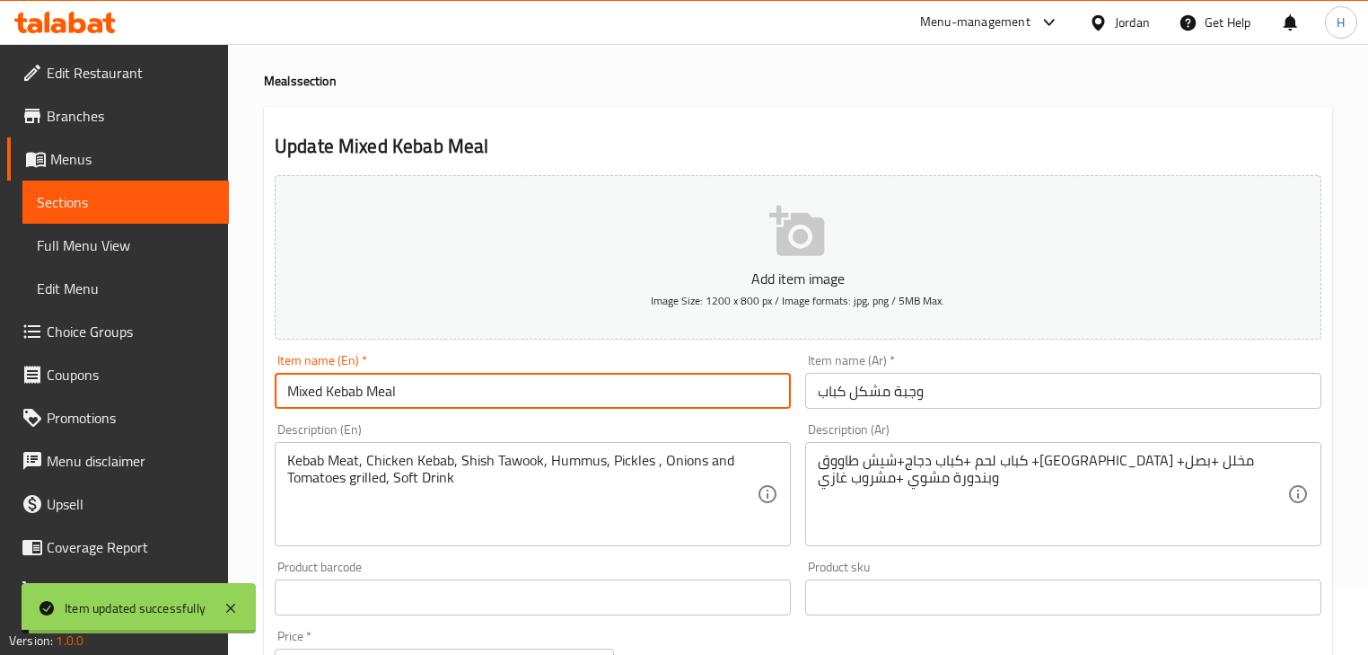
scroll to position [0, 0]
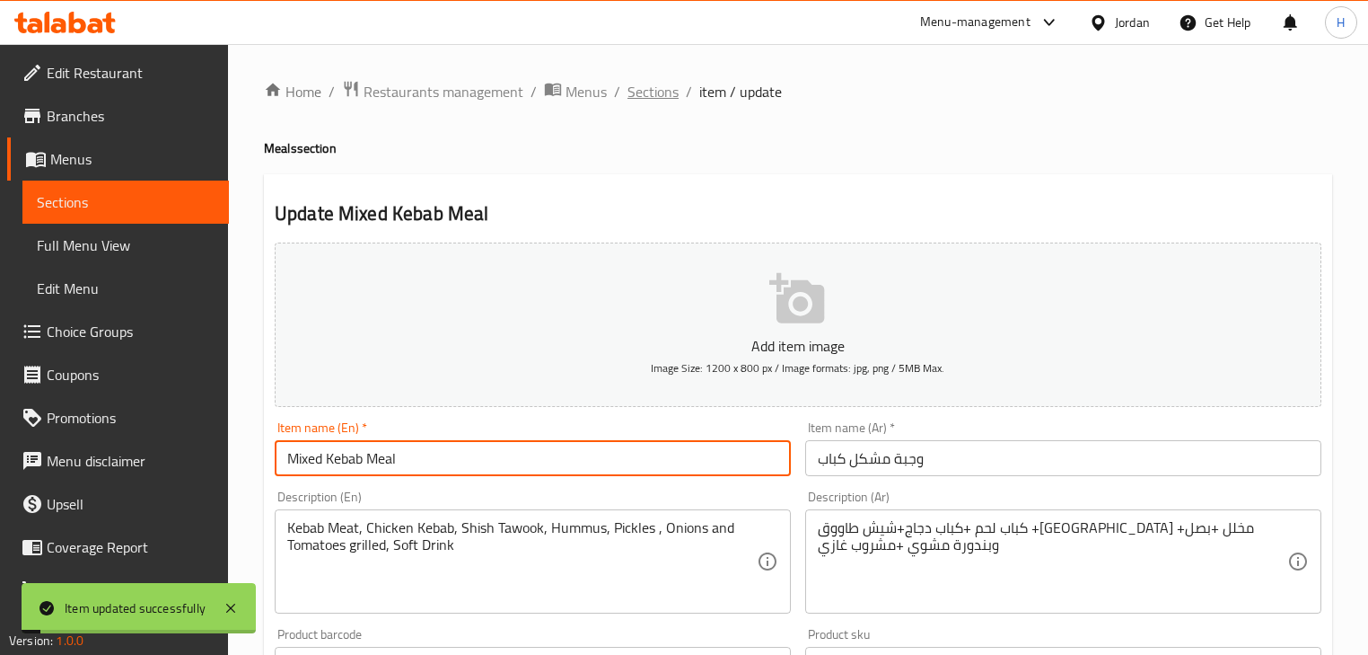
click at [644, 89] on span "Sections" at bounding box center [653, 92] width 51 height 22
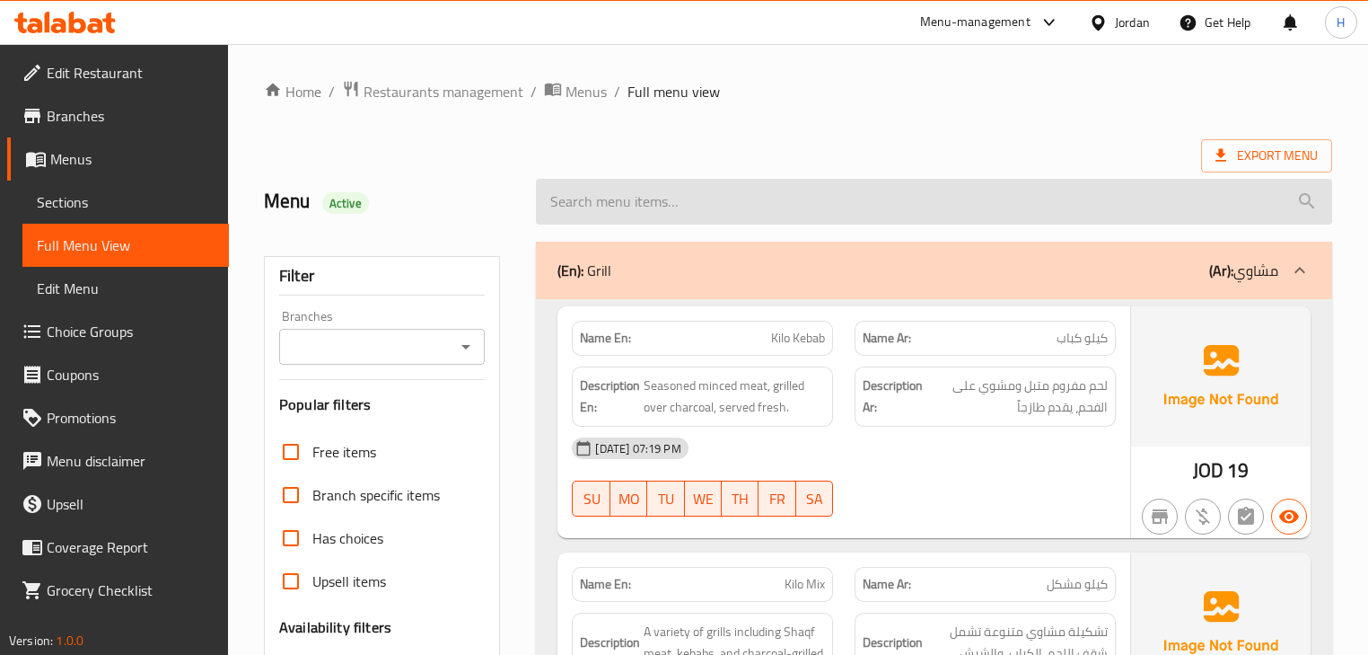
scroll to position [1113, 0]
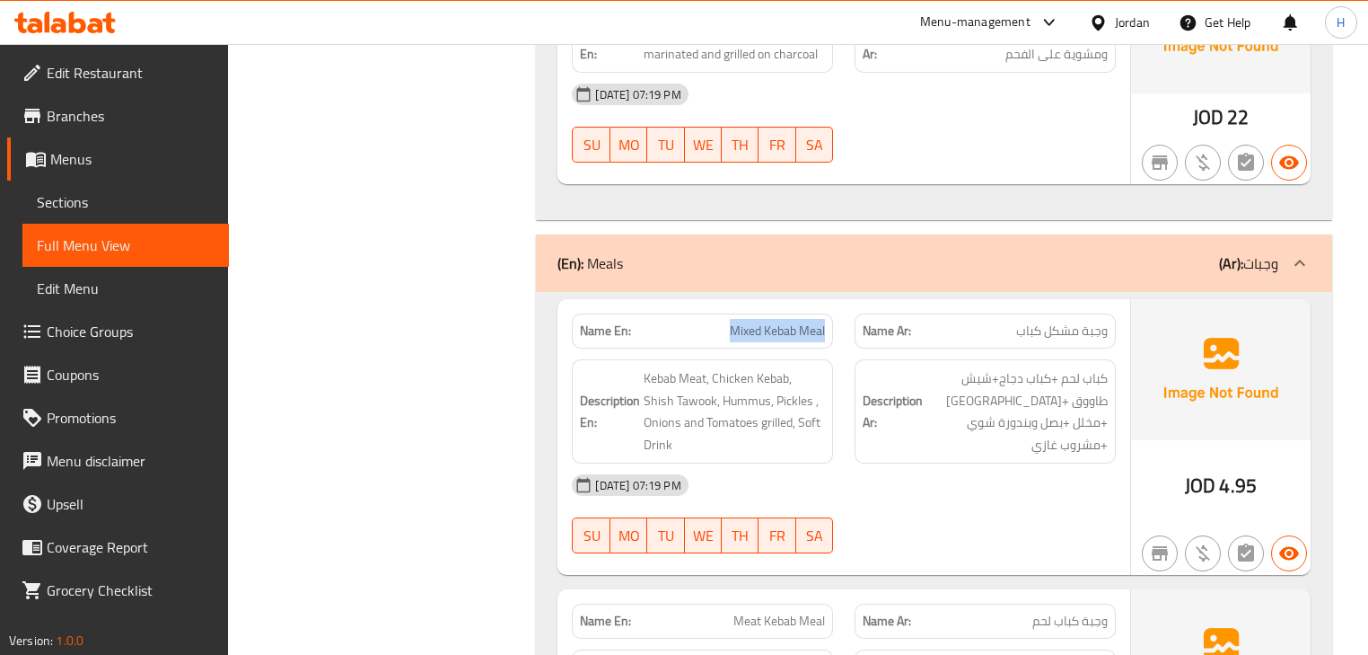
click at [840, 335] on div "Name En: Mixed Kebab Meal" at bounding box center [702, 331] width 283 height 57
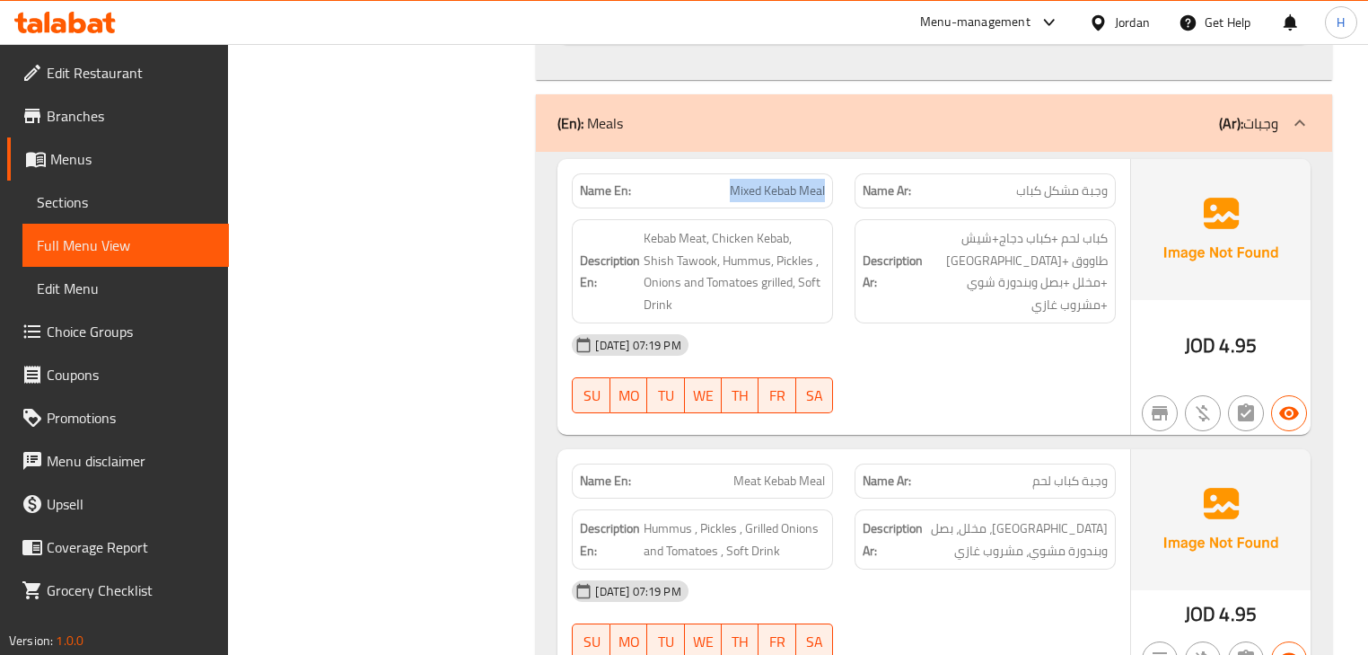
scroll to position [1257, 0]
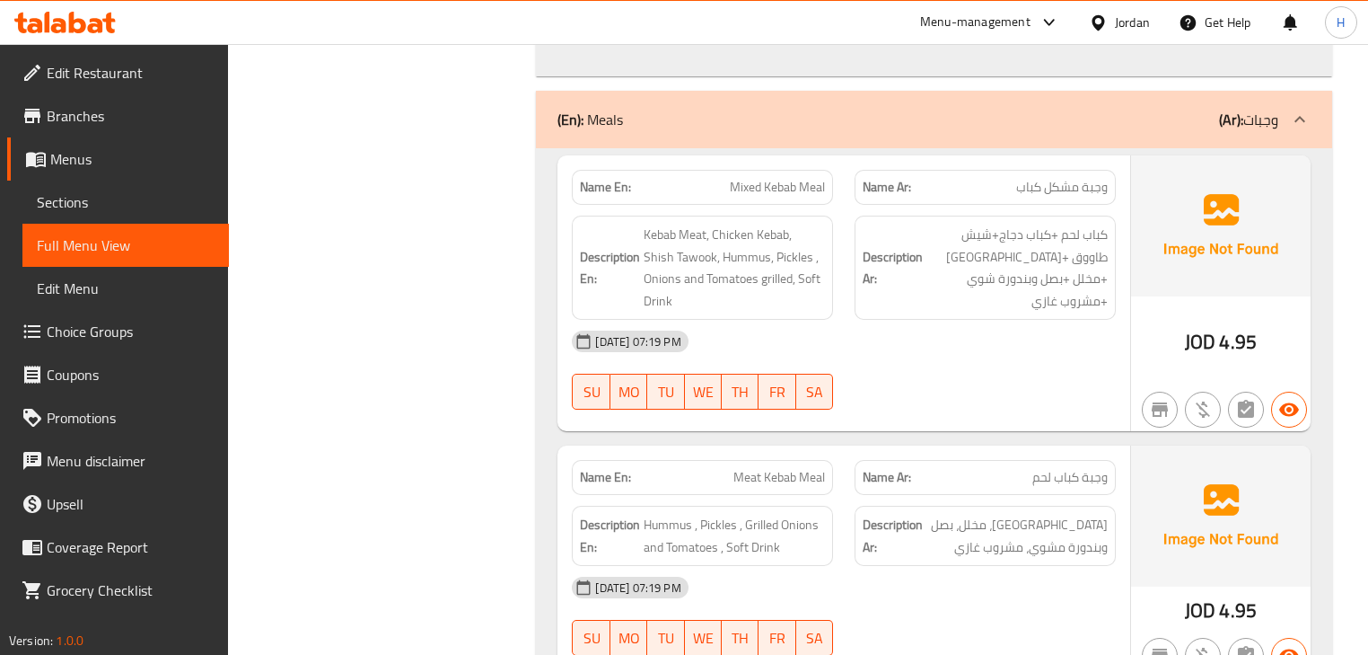
click at [840, 336] on div "[DATE] 07:19 PM" at bounding box center [843, 341] width 565 height 43
click at [768, 189] on span "Mixed Kebab Meal" at bounding box center [777, 187] width 95 height 19
copy span "Mixed Kebab Meal"
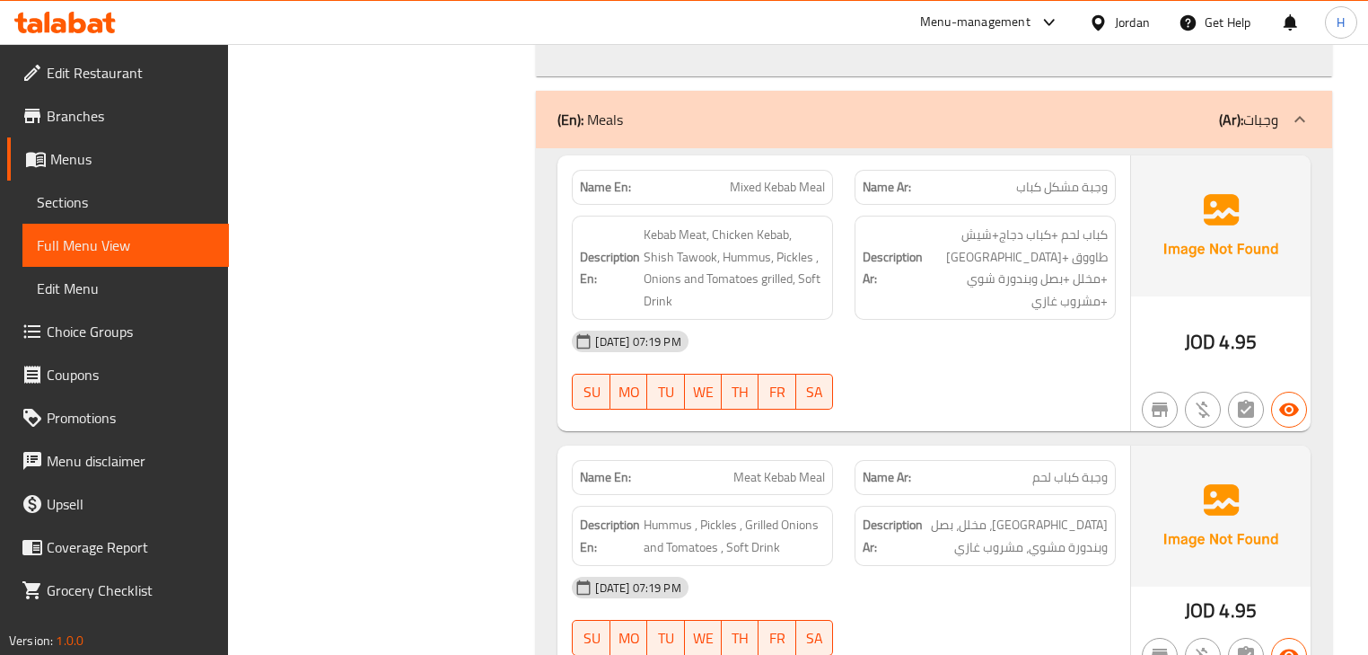
click at [840, 220] on div "Description En: Kebab Meat, Chicken Kebab, Shish Tawook, Hummus, Pickles , Onio…" at bounding box center [702, 268] width 283 height 126
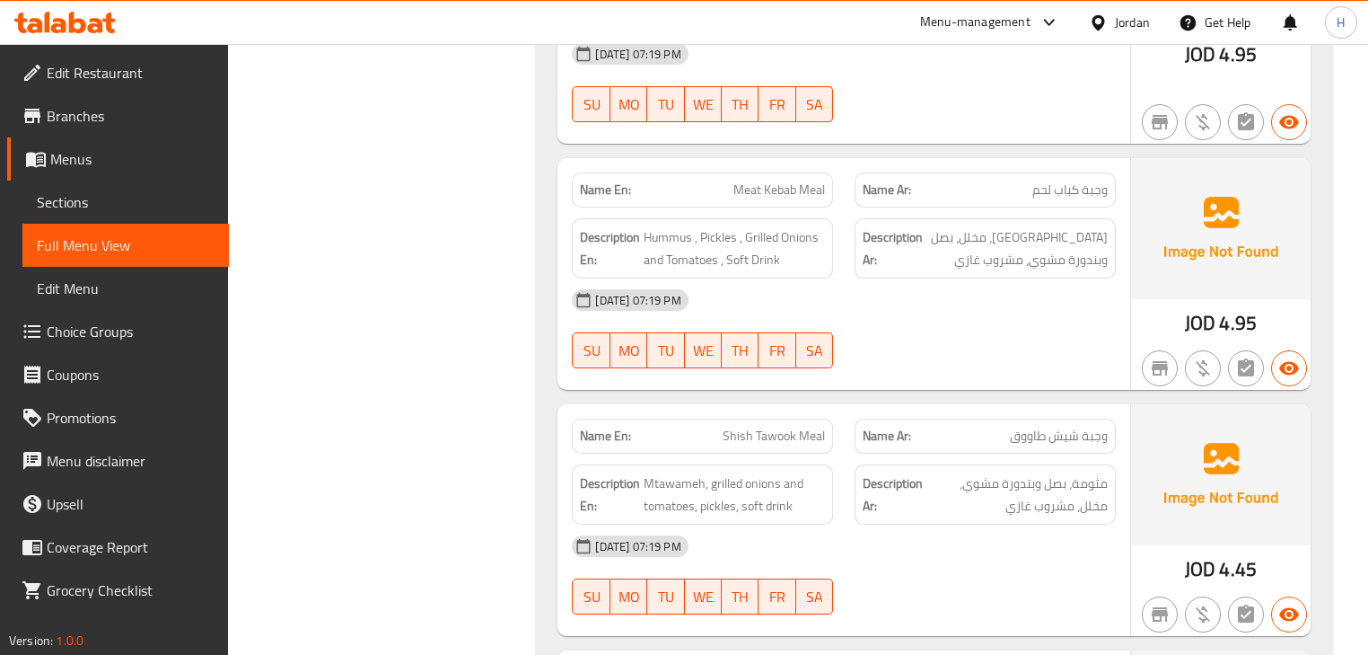
scroll to position [1472, 0]
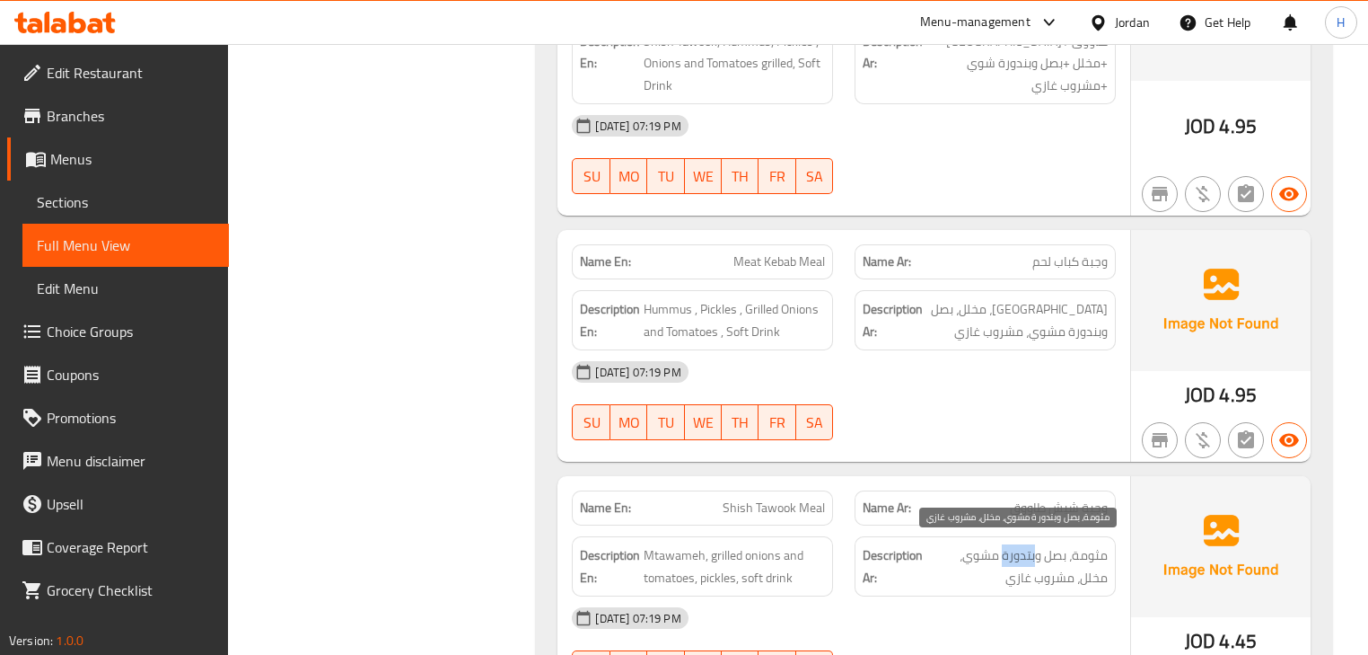
drag, startPoint x: 1002, startPoint y: 549, endPoint x: 1037, endPoint y: 550, distance: 35.0
click at [1037, 550] on span "مثومة، بصل وبتدورة مشوي، مخلل، مشروب غازي" at bounding box center [1017, 566] width 181 height 44
copy span "بتدورة"
click at [842, 460] on div "Name En: Mixed Kebab Meal Name Ar: وجبة مشكل كباب Description En: Kebab Meat, C…" at bounding box center [933, 461] width 795 height 1057
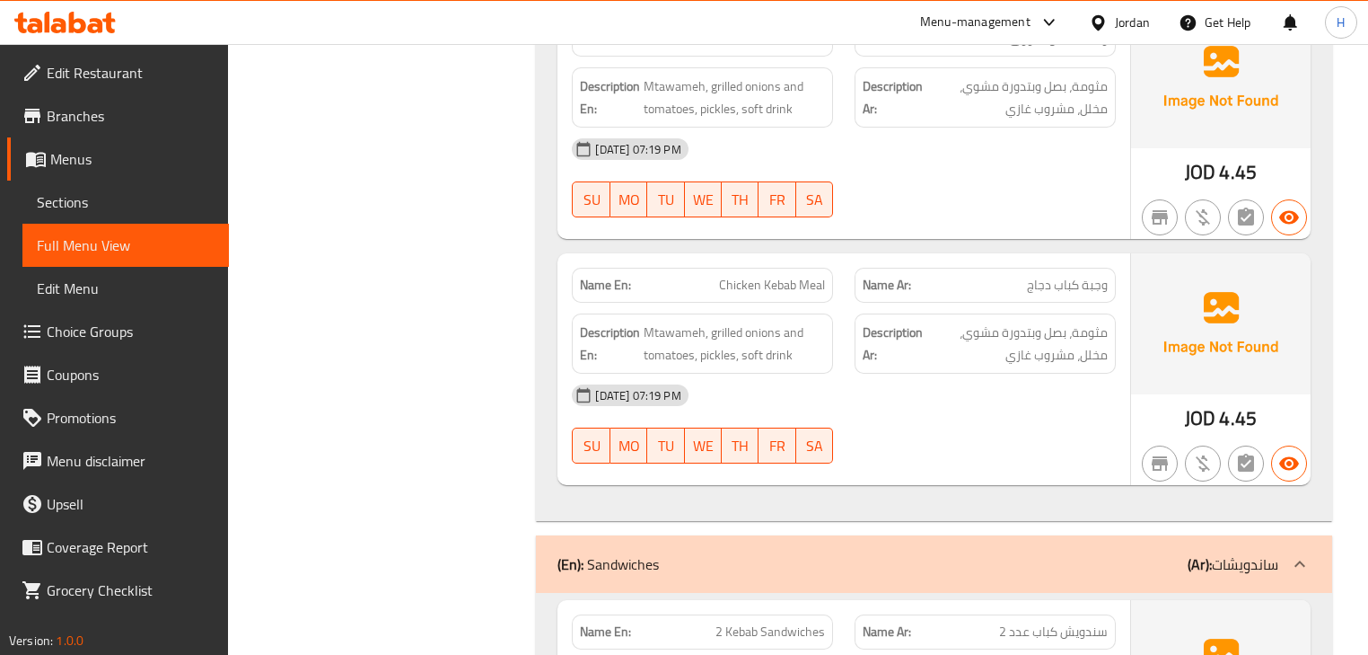
scroll to position [1797, 0]
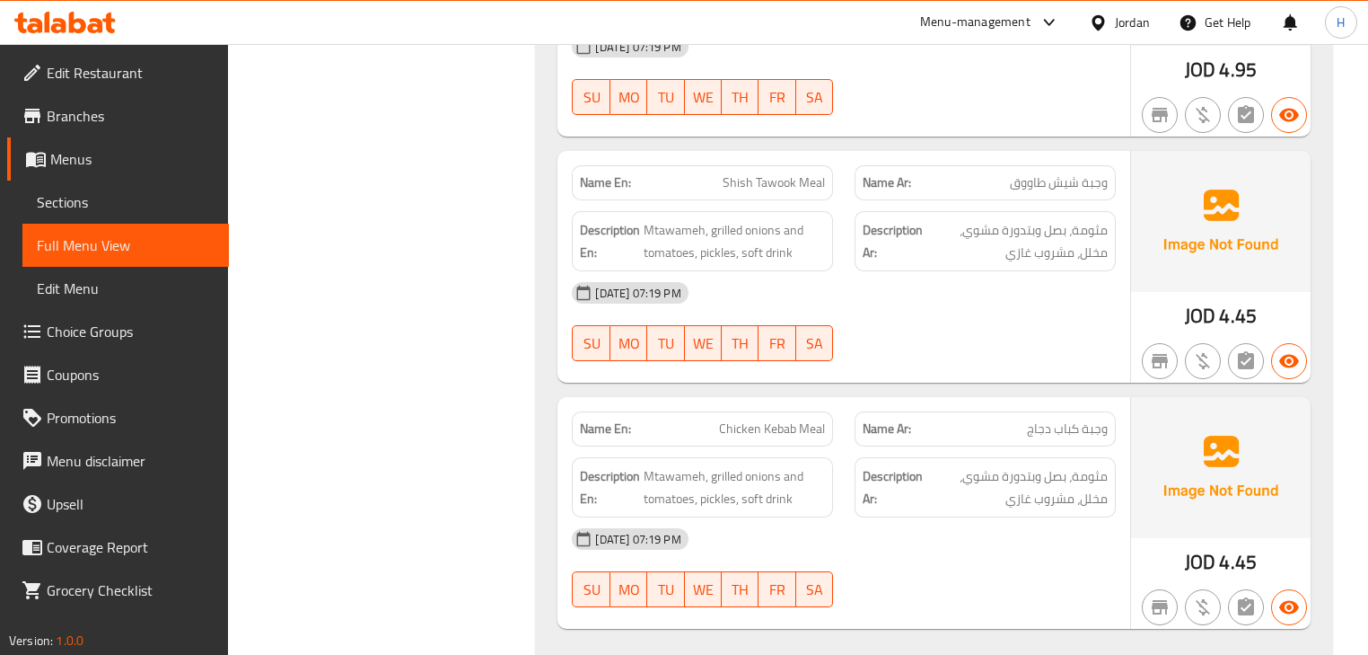
click at [790, 173] on span "Shish Tawook Meal" at bounding box center [774, 182] width 102 height 19
copy span "Shish Tawook Meal"
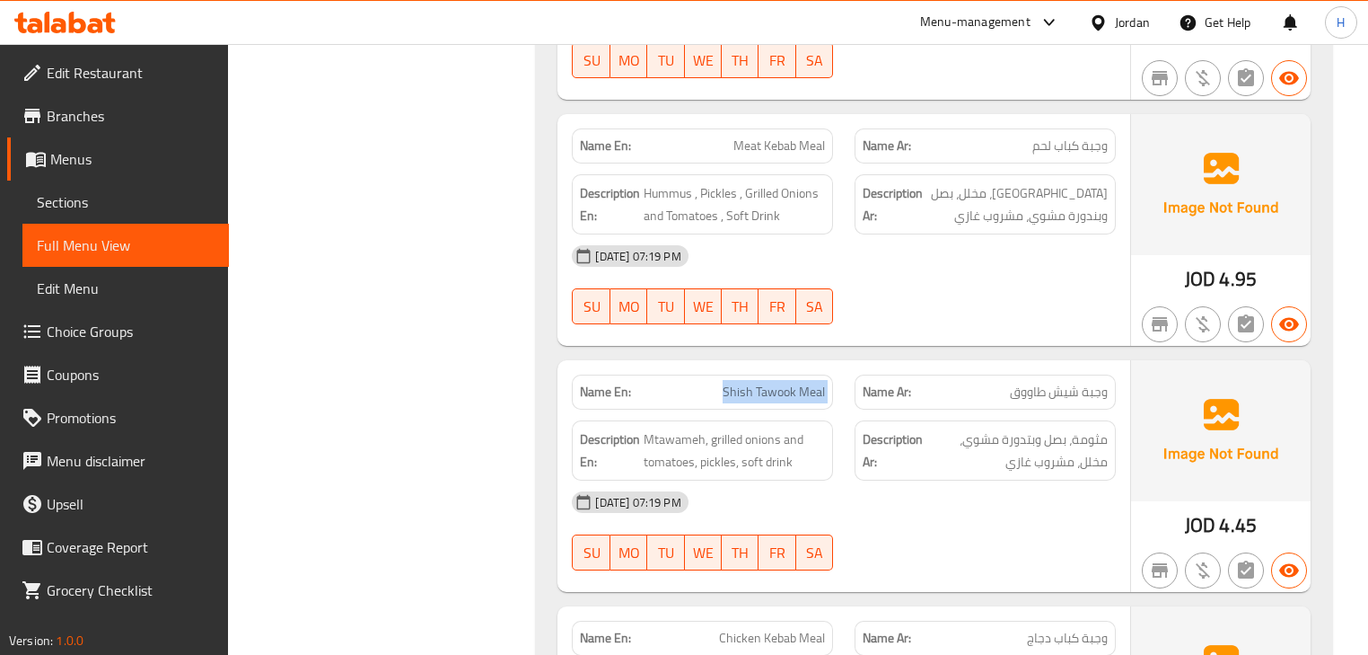
scroll to position [1582, 0]
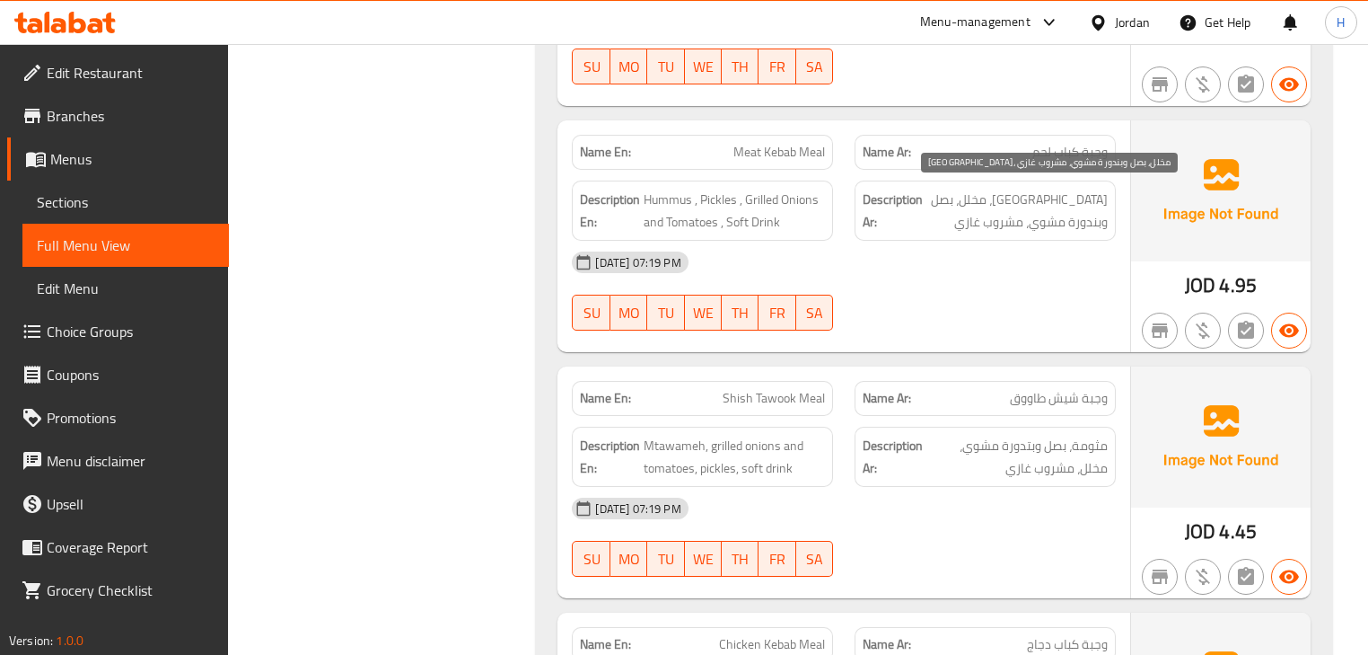
click at [991, 198] on span "حمص، مخلل، بصل وبندورة مشوي، مشروب غازي" at bounding box center [1017, 211] width 181 height 44
copy span "وبندورة"
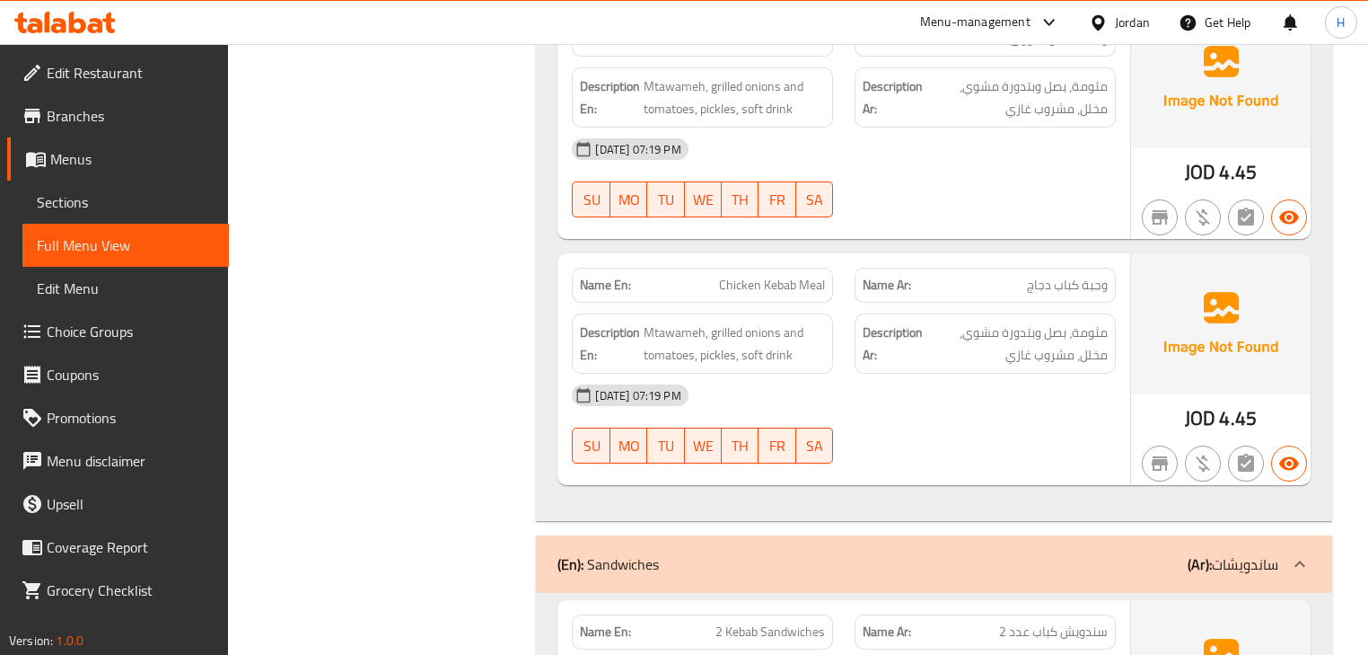
click at [765, 276] on span "Chicken Kebab Meal" at bounding box center [772, 285] width 106 height 19
copy span "Chicken Kebab Meal"
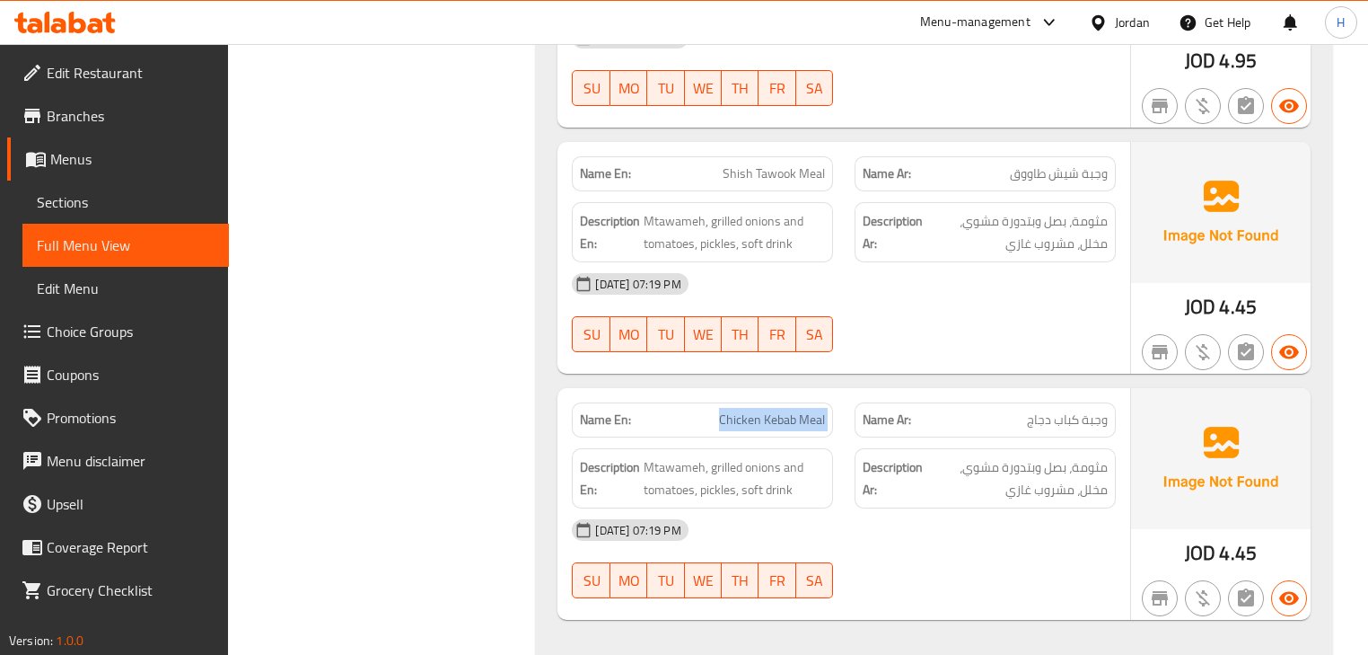
scroll to position [1797, 0]
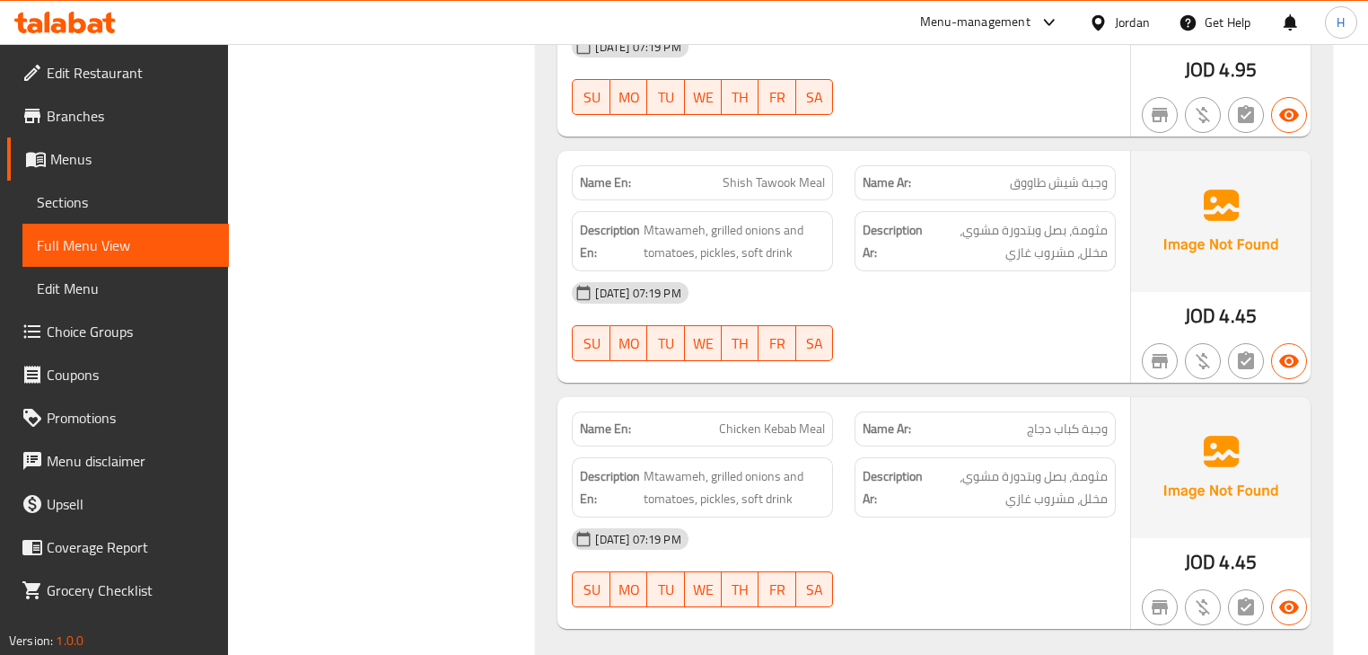
click at [887, 289] on div "[DATE] 07:19 PM" at bounding box center [843, 292] width 565 height 43
click at [861, 299] on div "[DATE] 07:19 PM" at bounding box center [843, 292] width 565 height 43
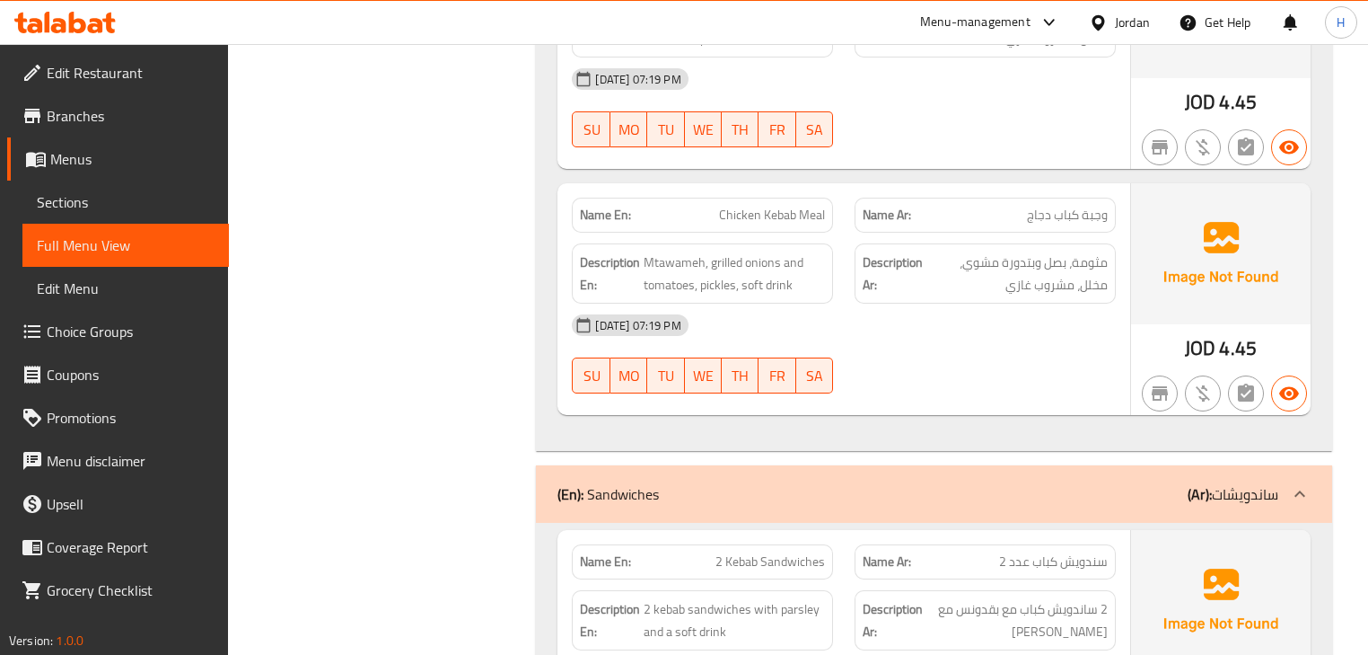
scroll to position [2013, 0]
click at [776, 550] on span "2 Kebab Sandwiches" at bounding box center [771, 559] width 110 height 19
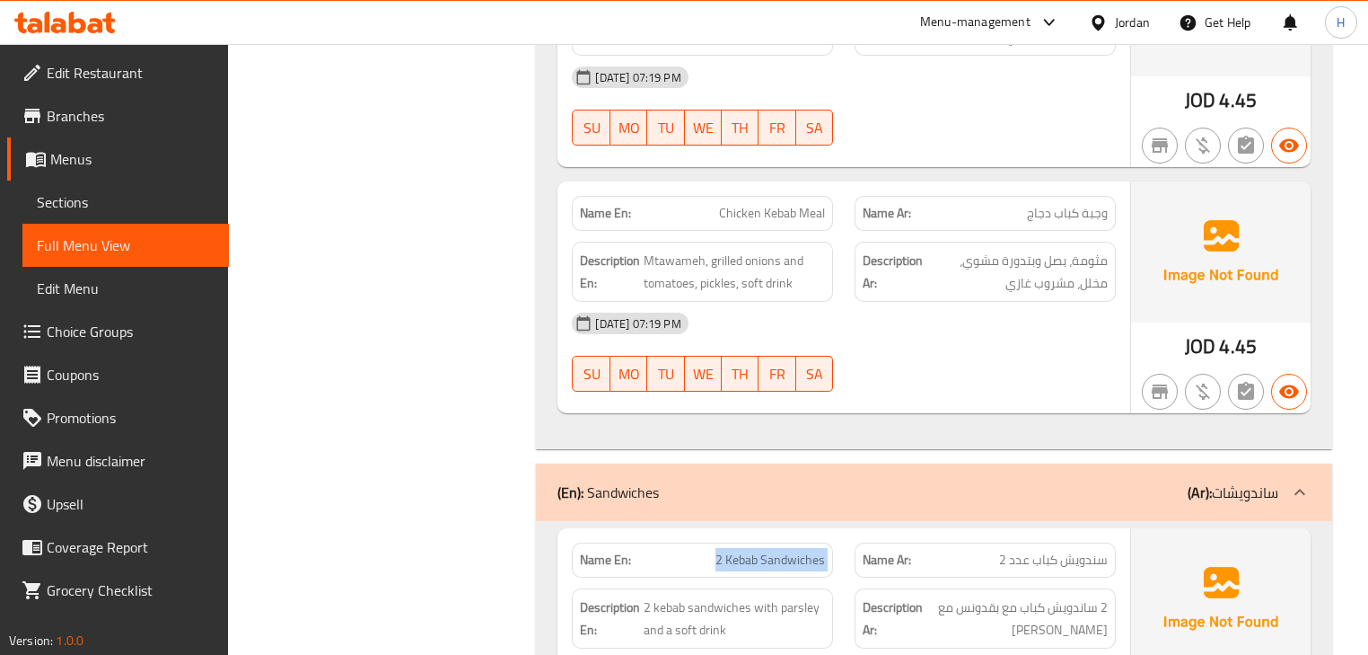
copy span "2 Kebab Sandwiches"
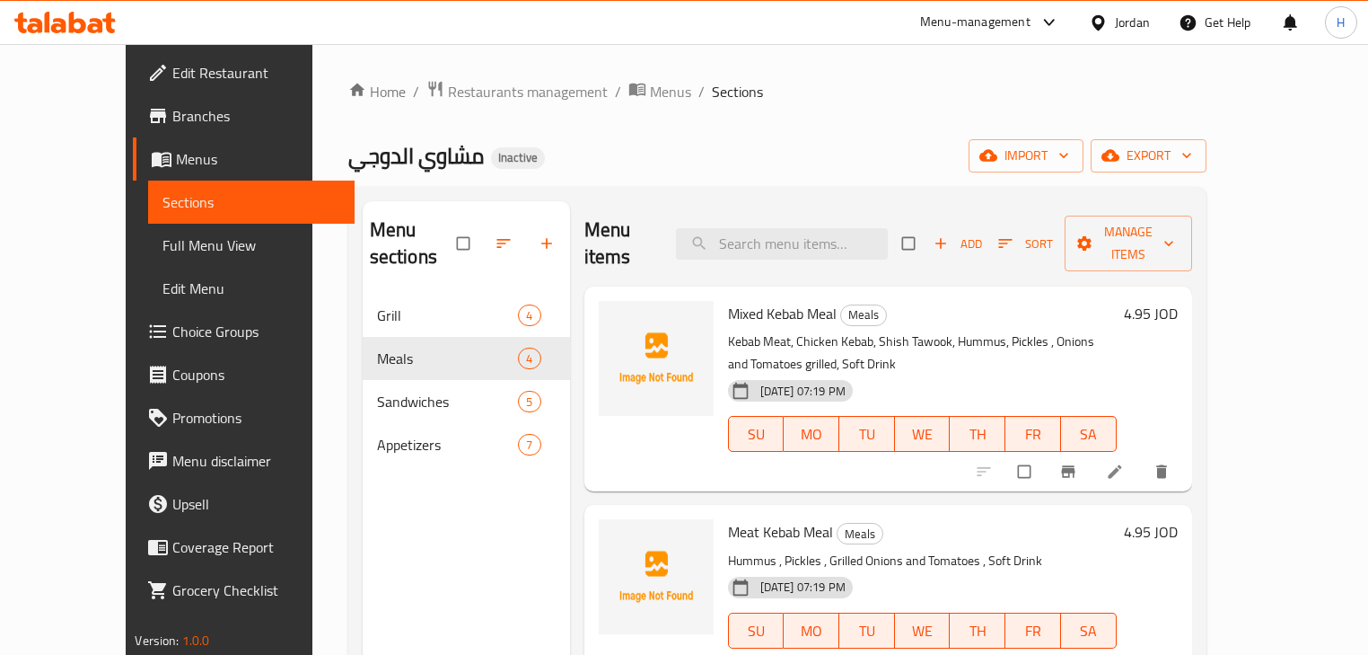
click at [791, 212] on div "Menu items Add Sort Manage items" at bounding box center [888, 243] width 608 height 85
click at [797, 228] on input "search" at bounding box center [782, 243] width 212 height 31
paste input "Shish Tawook Meal"
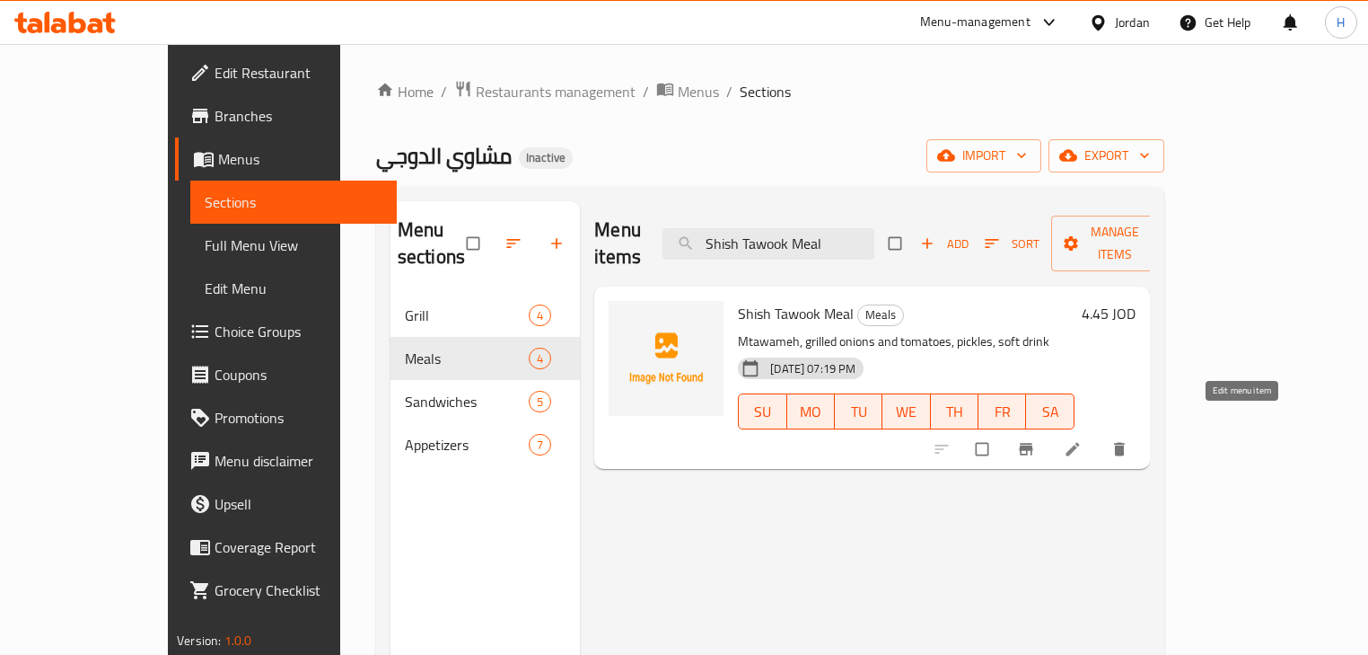
type input "Shish Tawook Meal"
click at [1082, 440] on icon at bounding box center [1073, 449] width 18 height 18
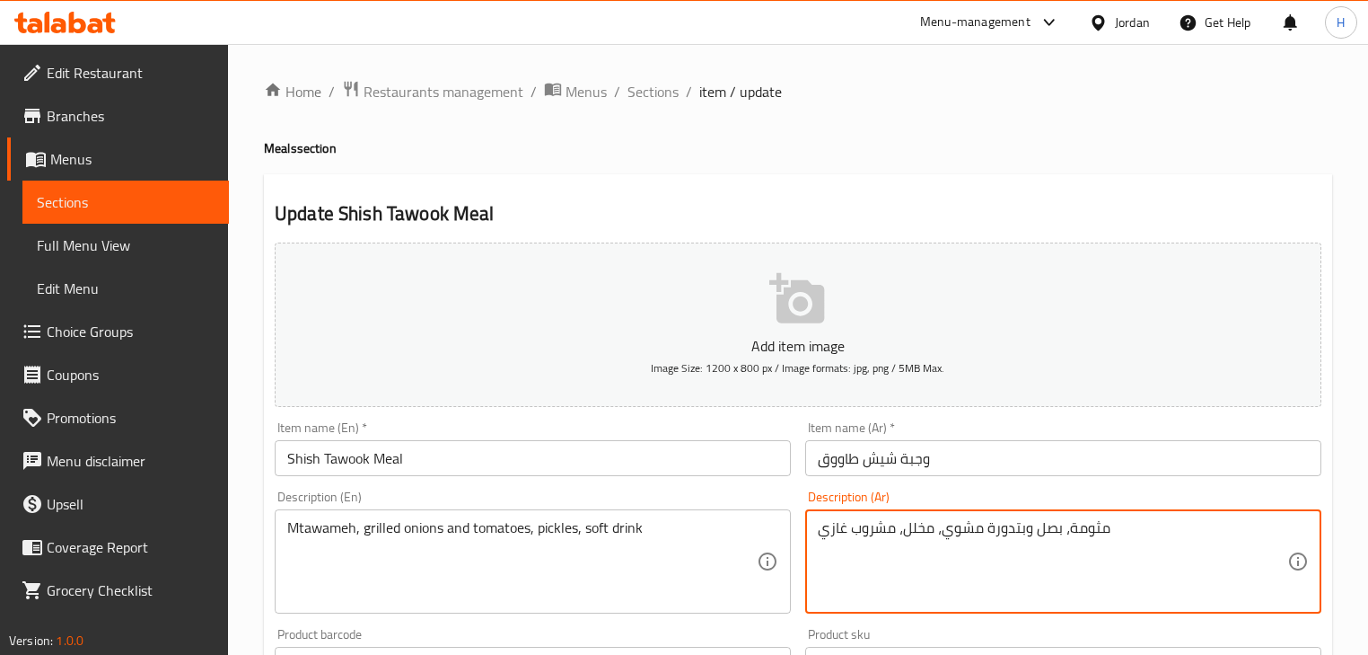
click at [1012, 524] on textarea "مثومة، بصل وبتدورة مشوي، مخلل، مشروب غازي" at bounding box center [1053, 561] width 470 height 85
paste textarea "ن"
type textarea "مثومة، بصل وبندورة مشوي، مخلل، مشروب غازي"
click at [681, 467] on input "Shish Tawook Meal" at bounding box center [533, 458] width 516 height 36
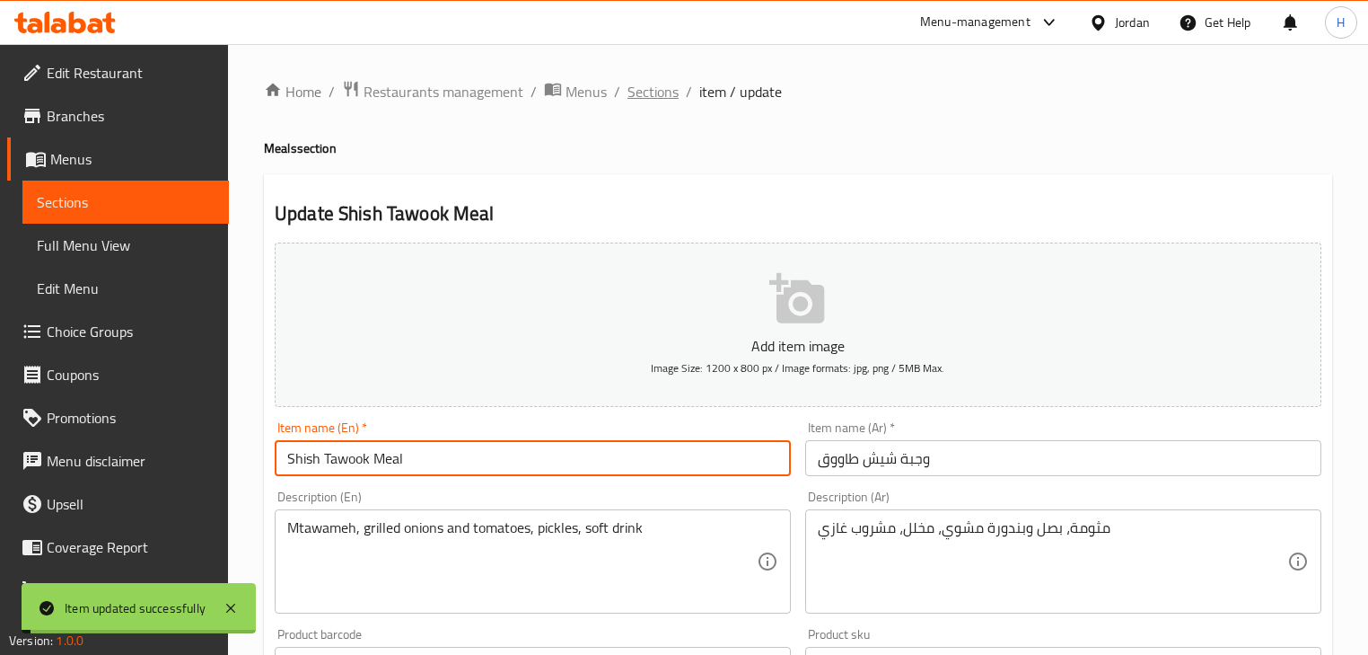
click at [664, 96] on span "Sections" at bounding box center [653, 92] width 51 height 22
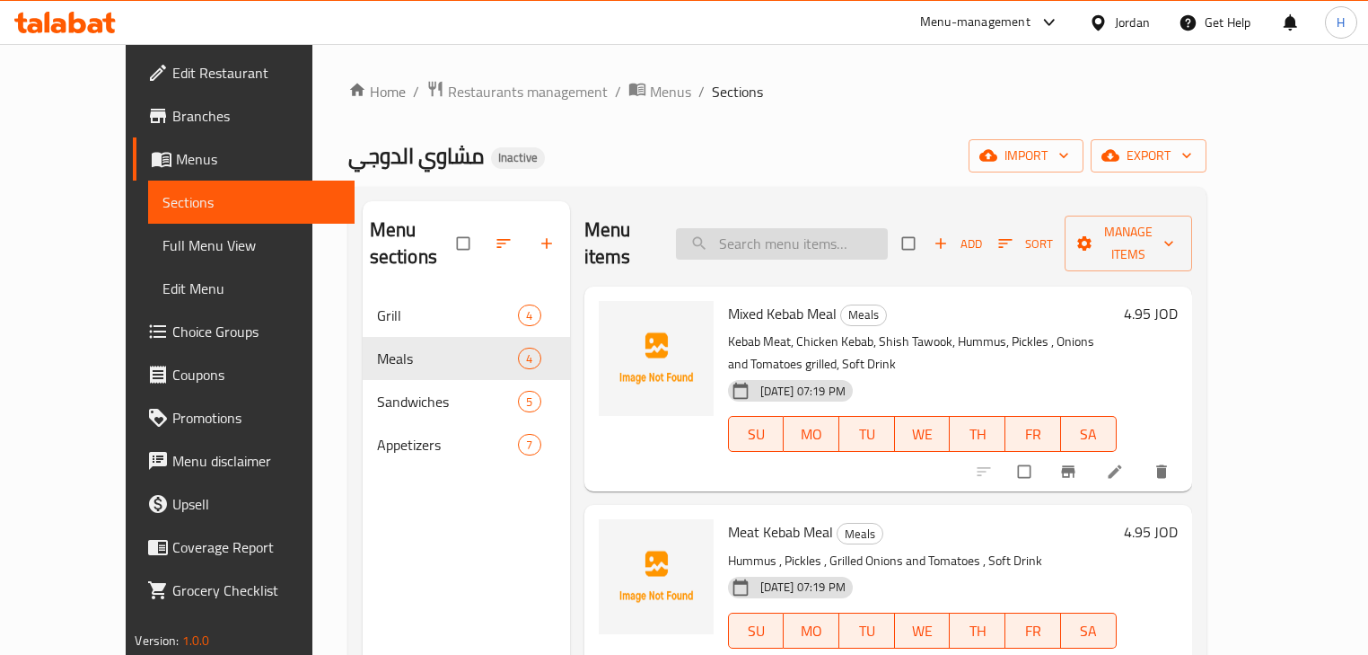
click at [822, 212] on div "Menu items Add Sort Manage items" at bounding box center [888, 243] width 608 height 85
click at [822, 228] on input "search" at bounding box center [782, 243] width 212 height 31
paste input "Chicken Kebab Meal"
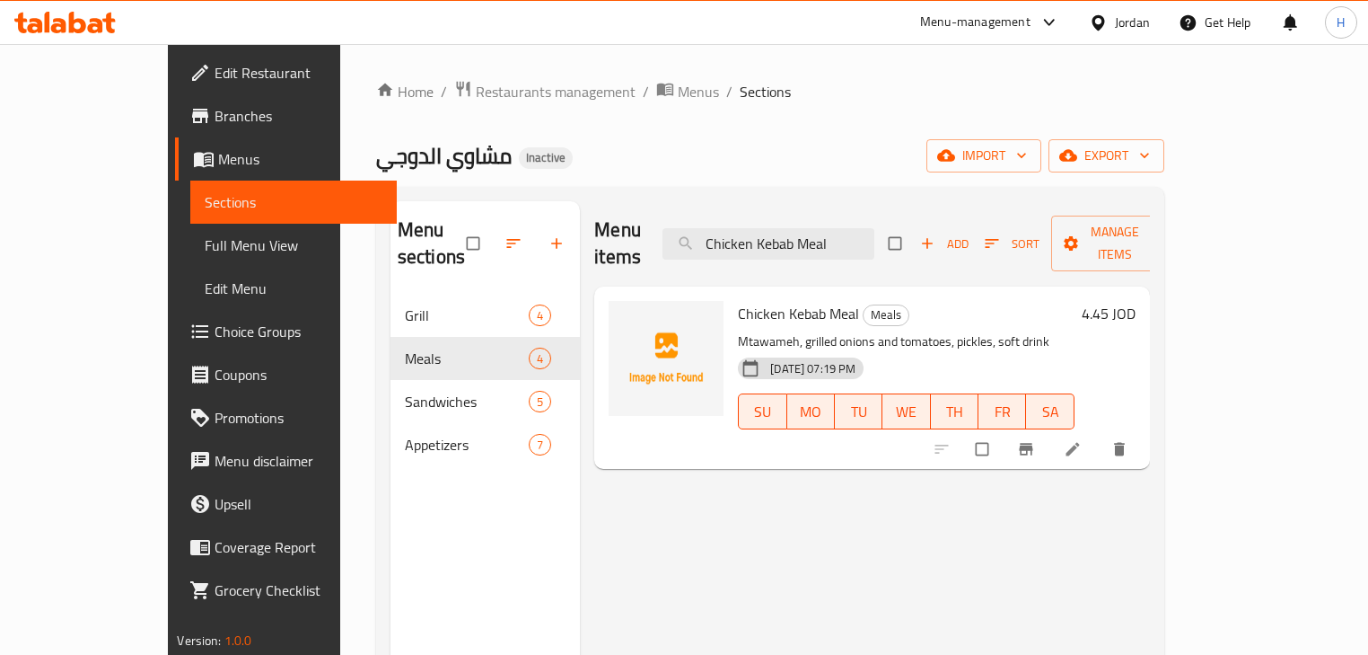
type input "Chicken Kebab Meal"
click at [1100, 435] on li at bounding box center [1075, 449] width 50 height 29
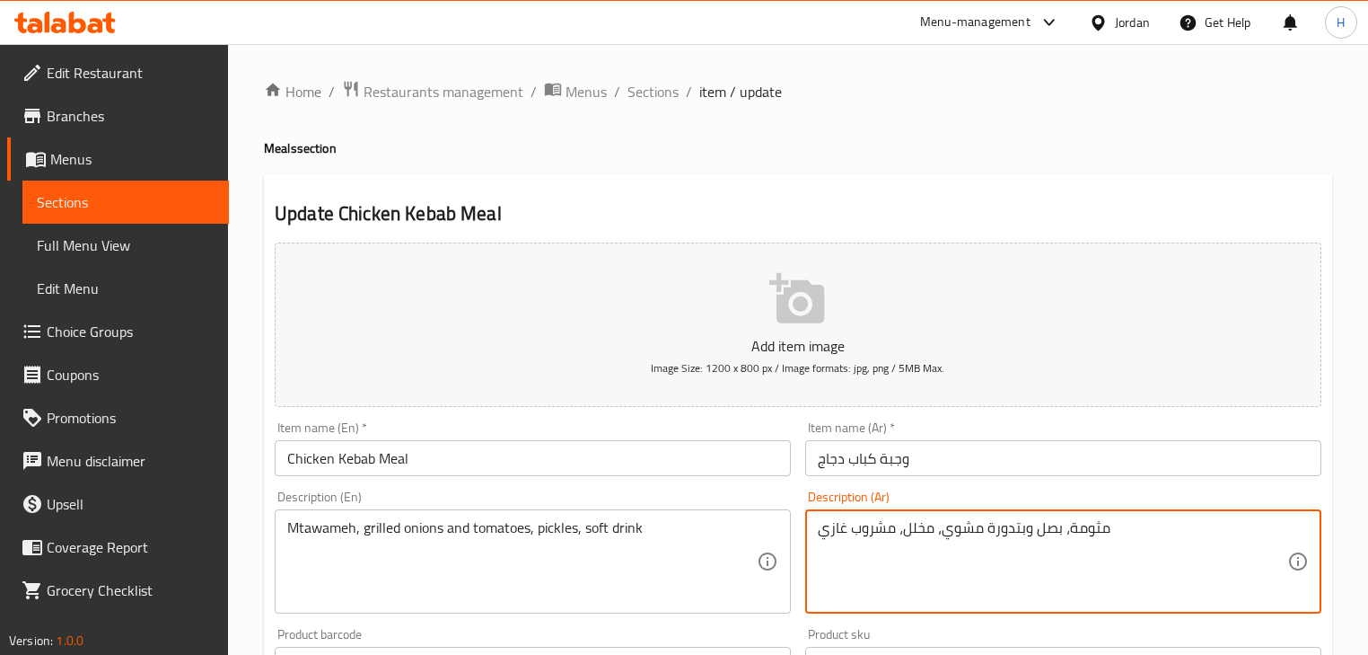
click at [1013, 528] on textarea "مثومة، بصل وبتدورة مشوي، مخلل، مشروب غازي" at bounding box center [1053, 561] width 470 height 85
paste textarea "ن"
type textarea "مثومة، بصل وبندورة مشوي، مخلل، مشروب غازي"
click at [598, 445] on input "Chicken Kebab Meal" at bounding box center [533, 458] width 516 height 36
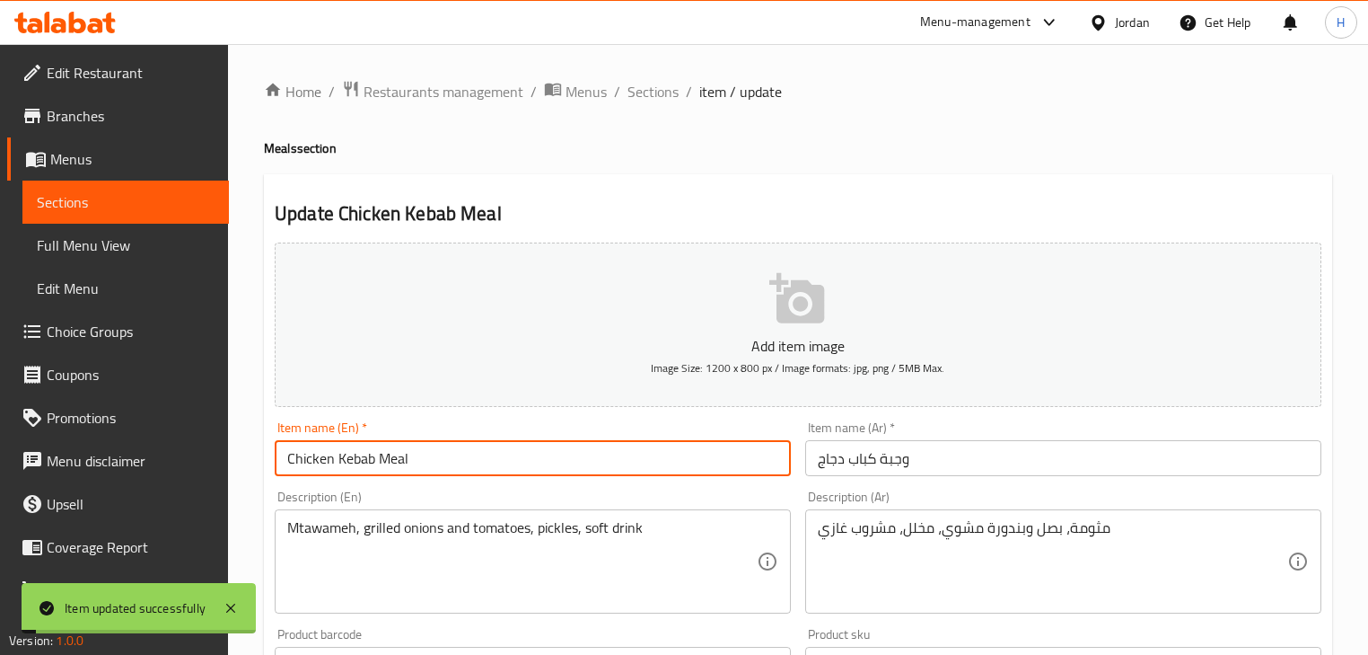
click at [654, 104] on div "Home / Restaurants management / Menus / Sections / item / update Meals section …" at bounding box center [798, 656] width 1068 height 1153
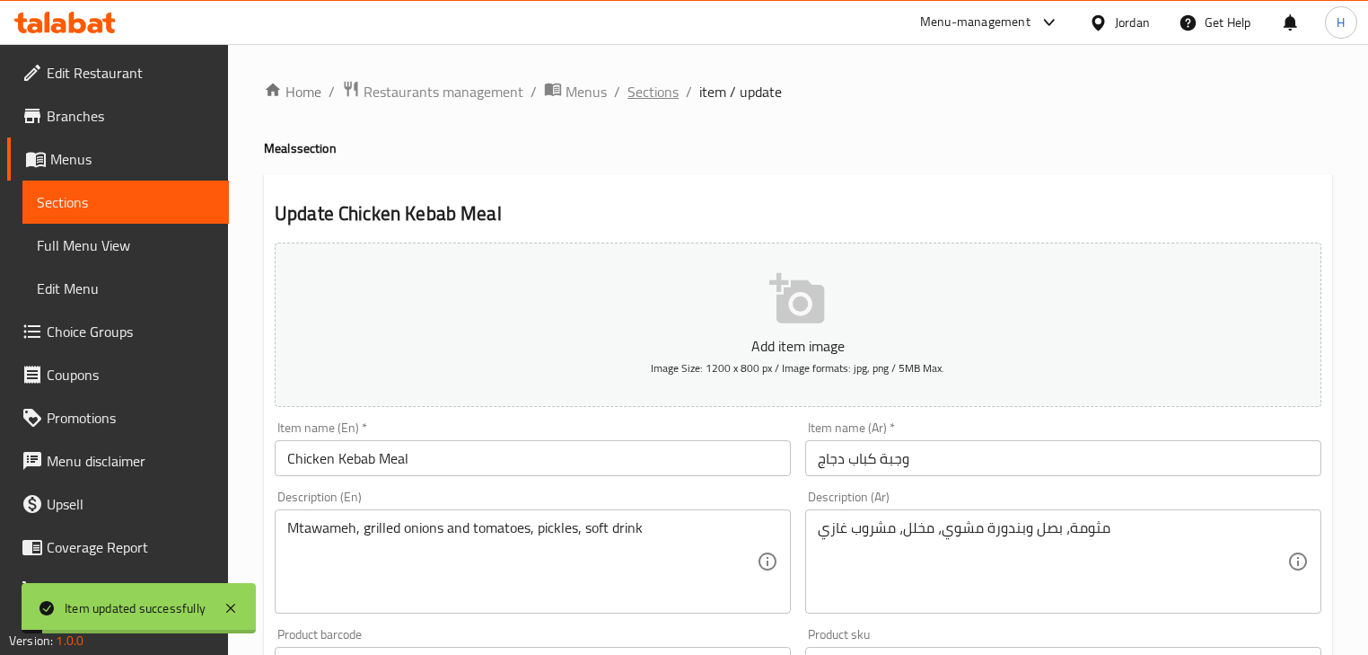
click at [651, 93] on span "Sections" at bounding box center [653, 92] width 51 height 22
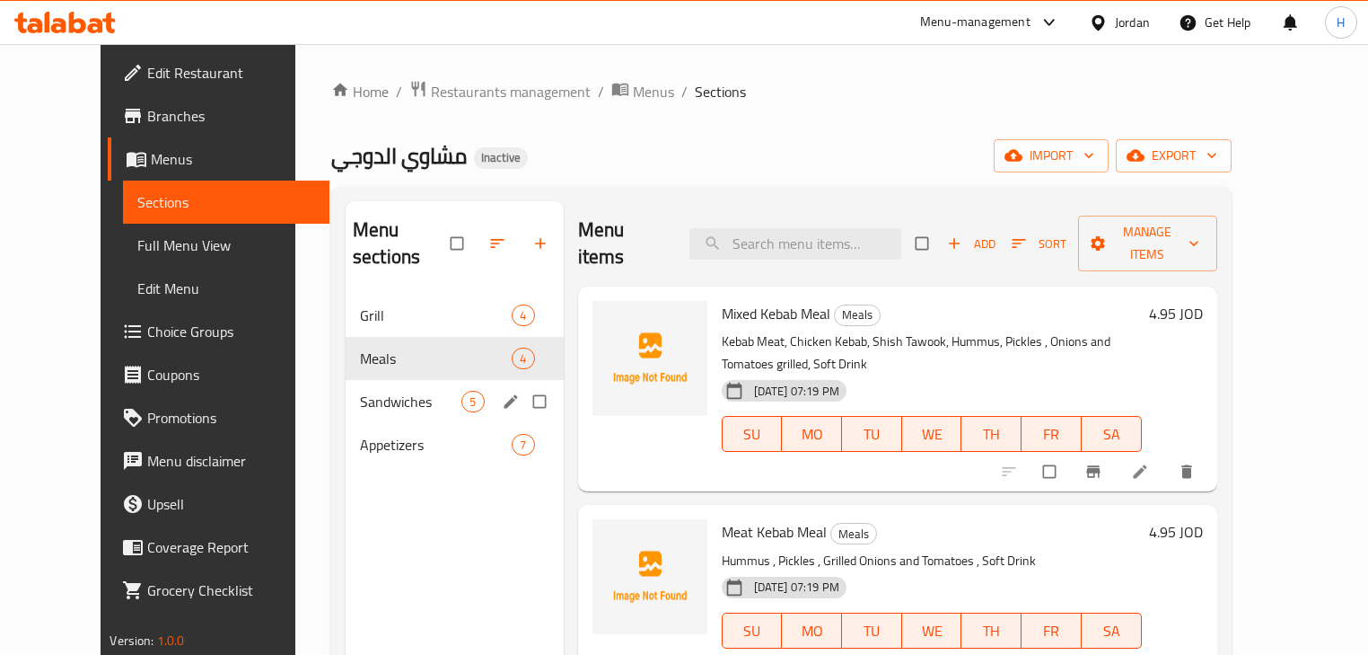
click at [360, 391] on span "Sandwiches" at bounding box center [411, 402] width 102 height 22
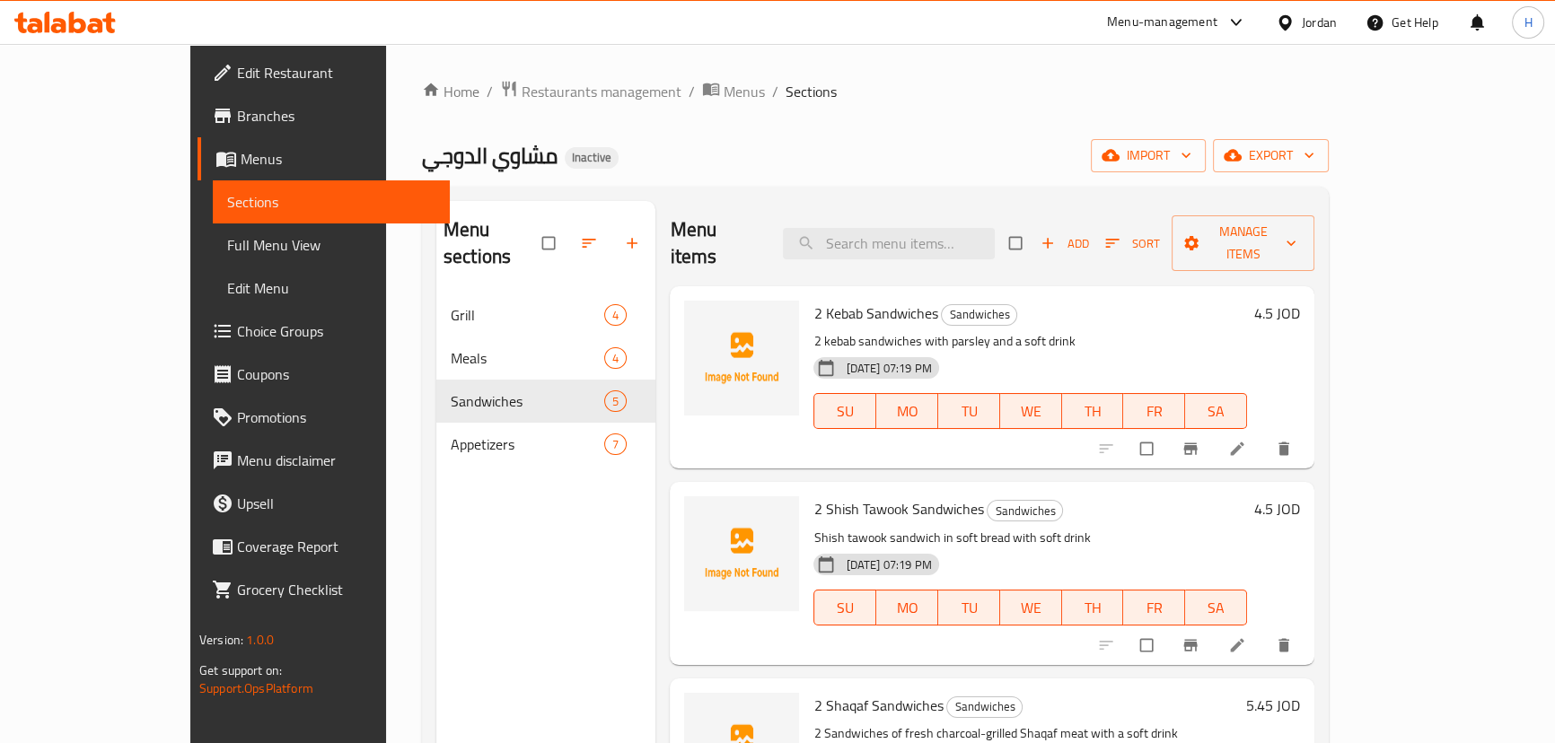
click at [98, 30] on icon at bounding box center [95, 25] width 15 height 15
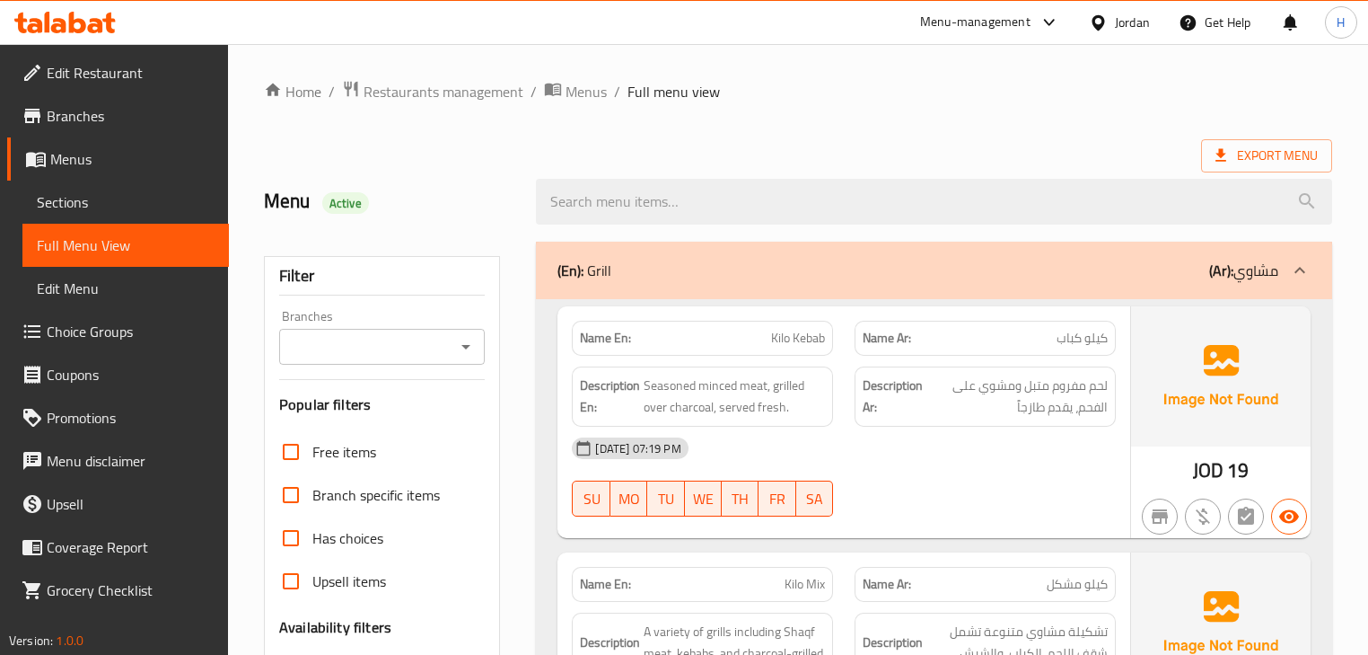
scroll to position [2239, 0]
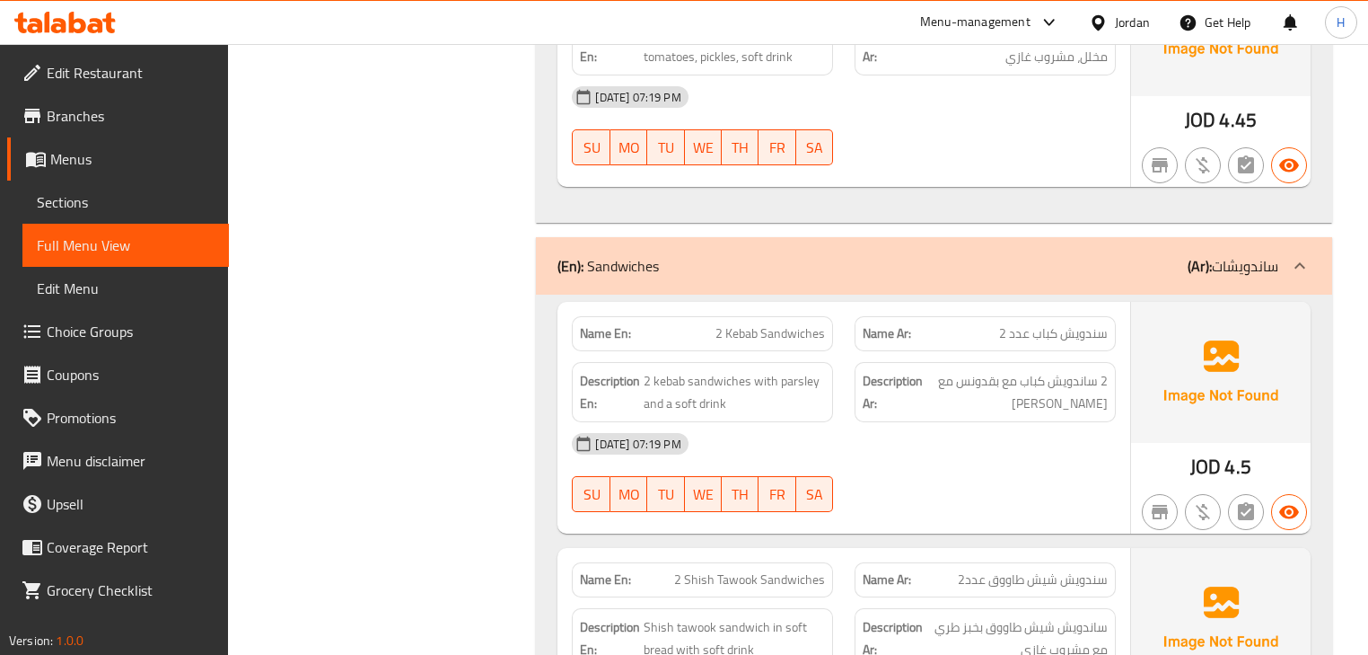
click at [848, 422] on div "[DATE] 07:19 PM" at bounding box center [843, 443] width 565 height 43
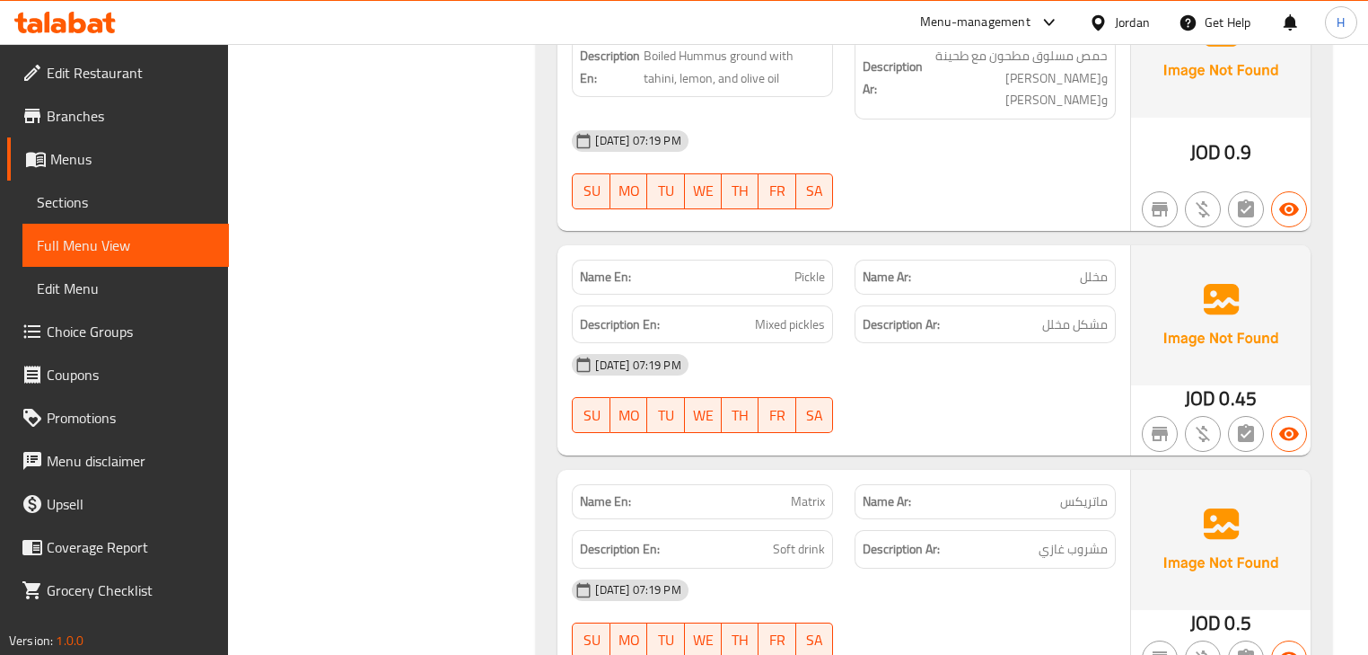
scroll to position [5053, 0]
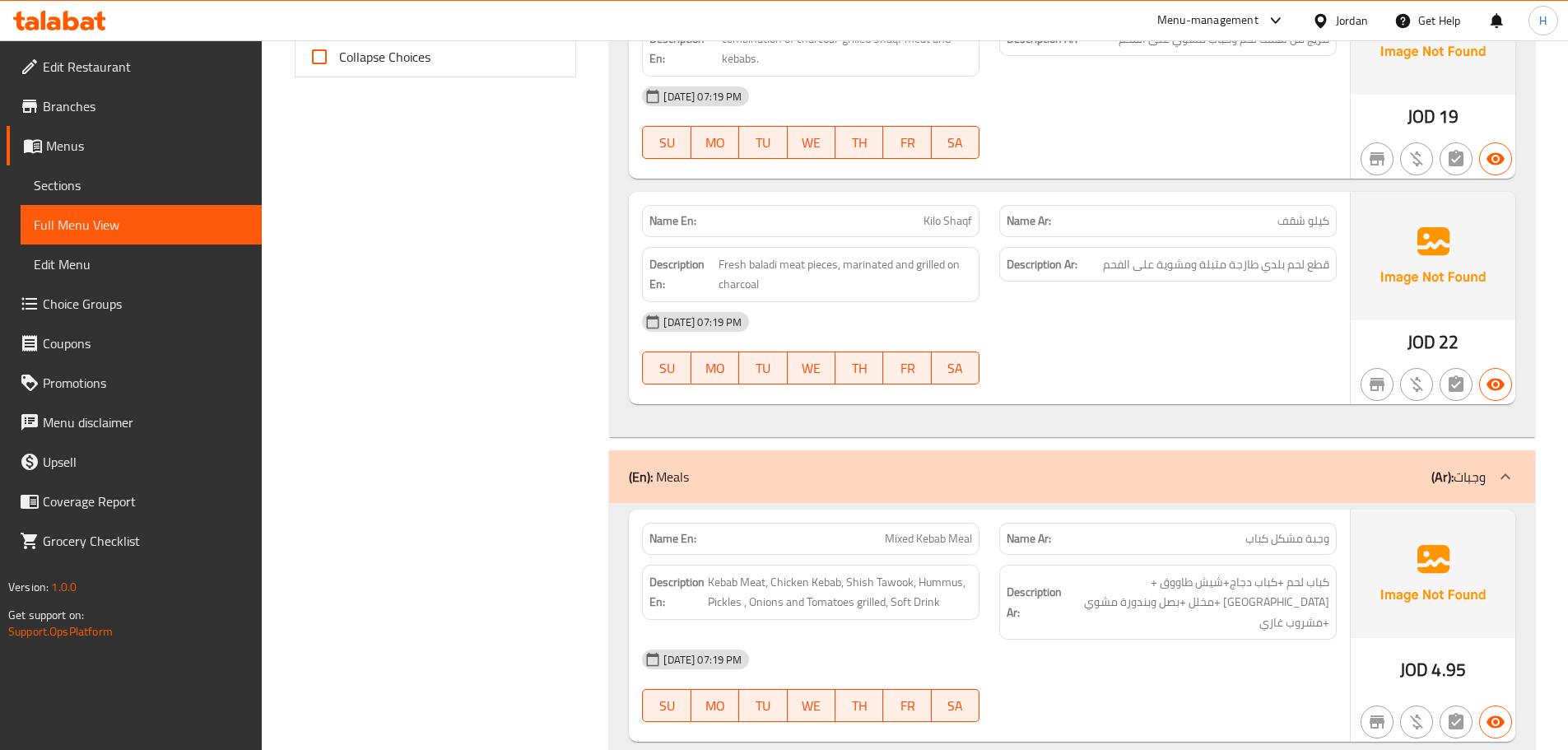
scroll to position [658, 0]
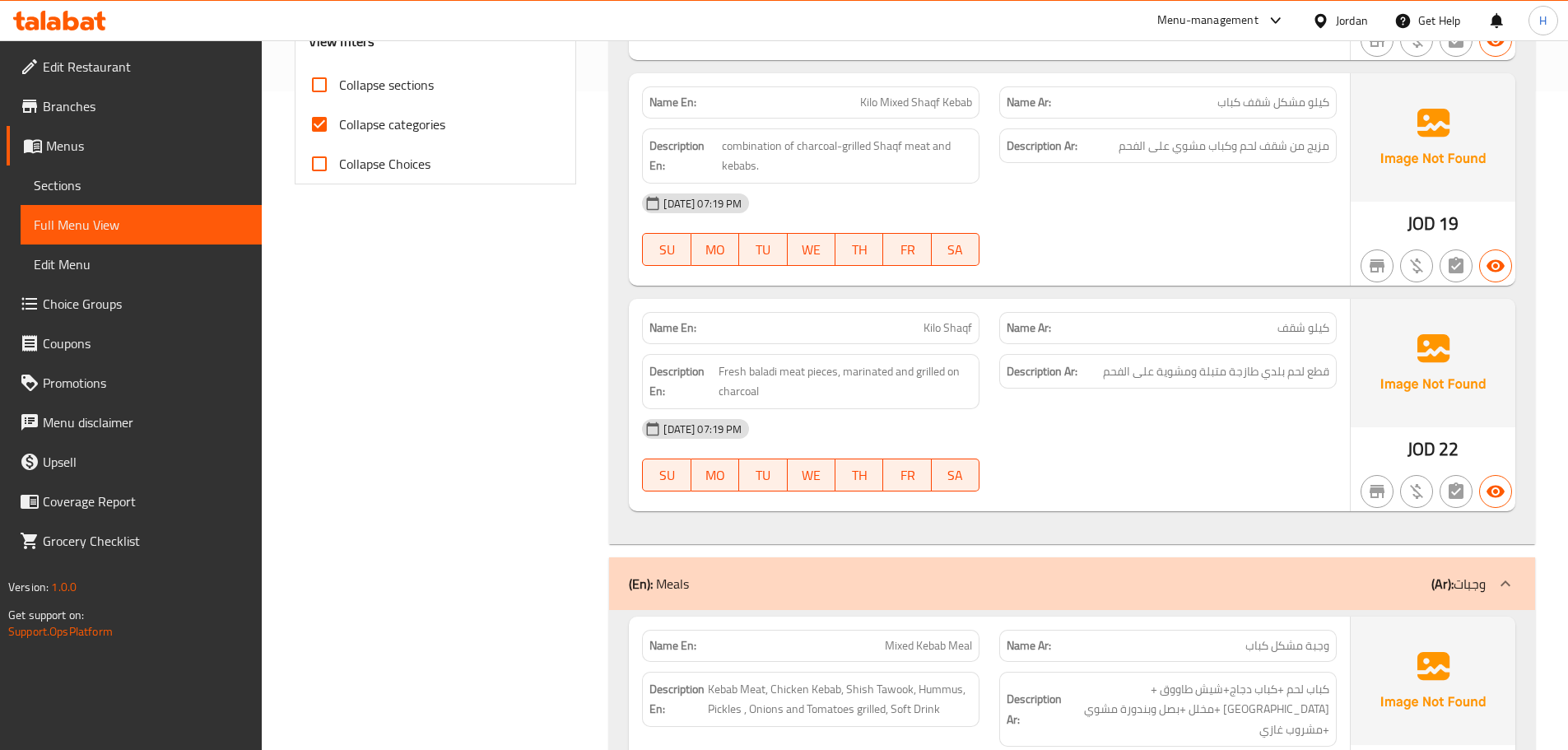
click at [414, 131] on span "Collapse categories" at bounding box center [392, 125] width 106 height 20
click at [339, 131] on input "Collapse categories" at bounding box center [319, 124] width 39 height 39
checkbox input "false"
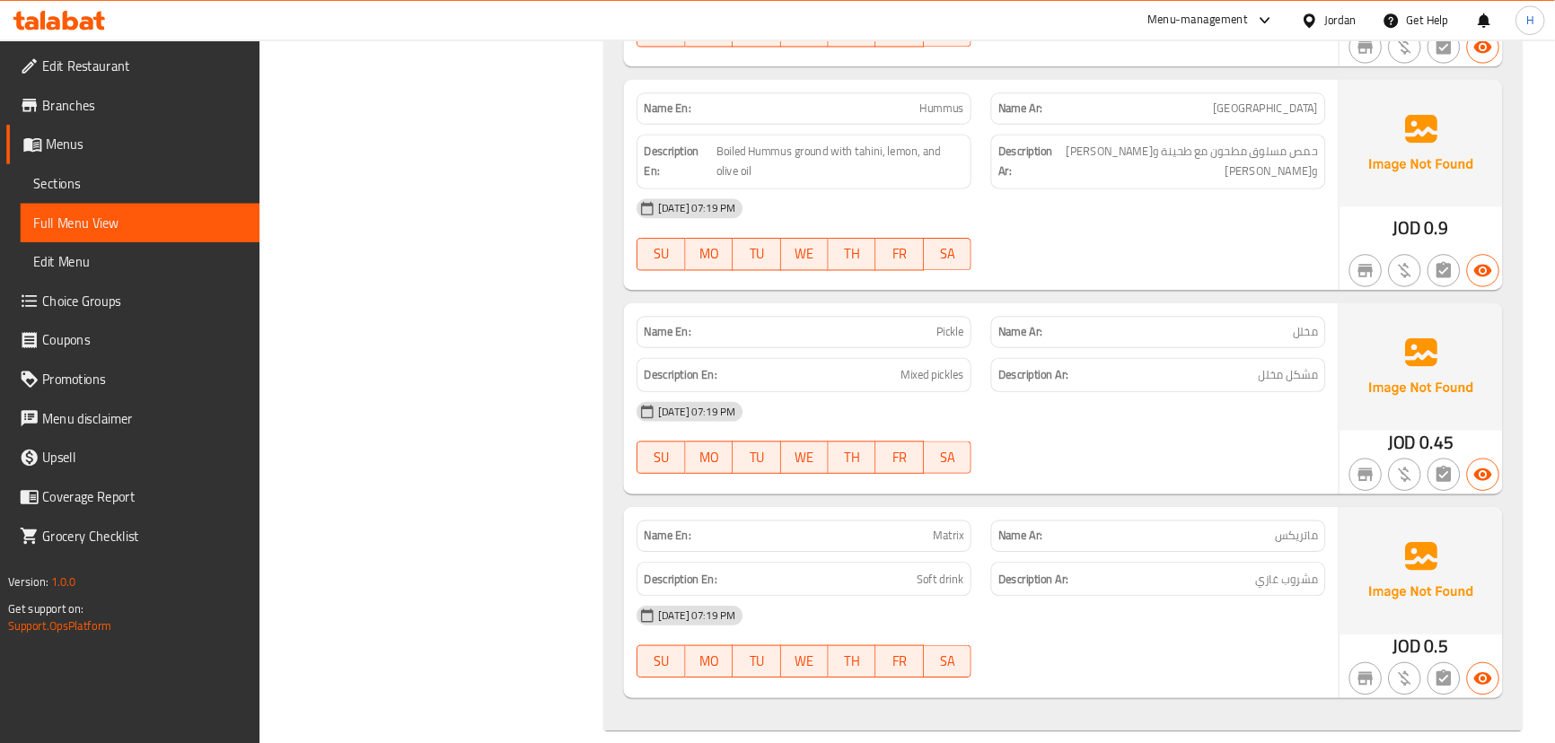
scroll to position [4704, 0]
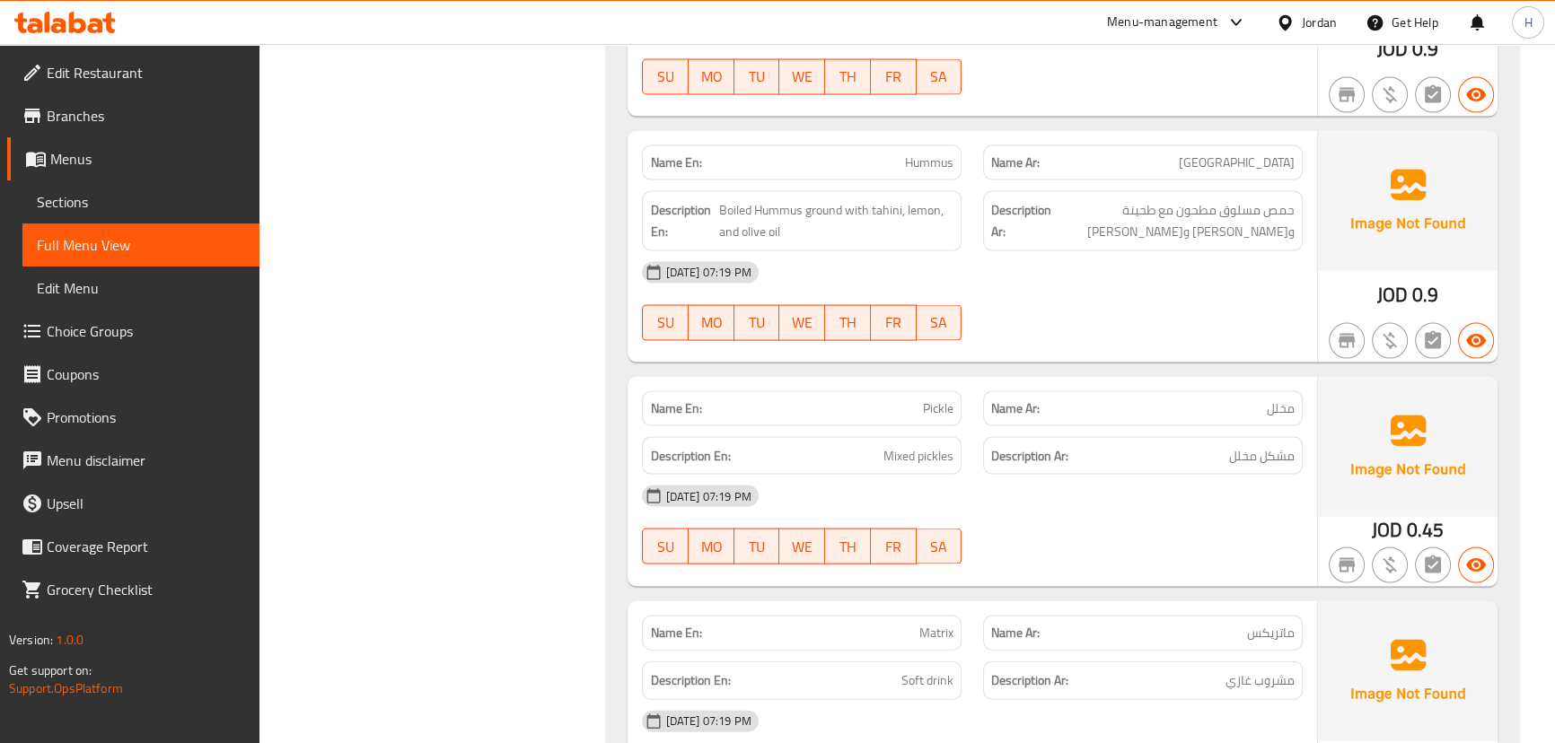
click at [1176, 299] on div "08-09-2025 07:19 PM SU MO TU WE TH FR SA" at bounding box center [971, 301] width 681 height 101
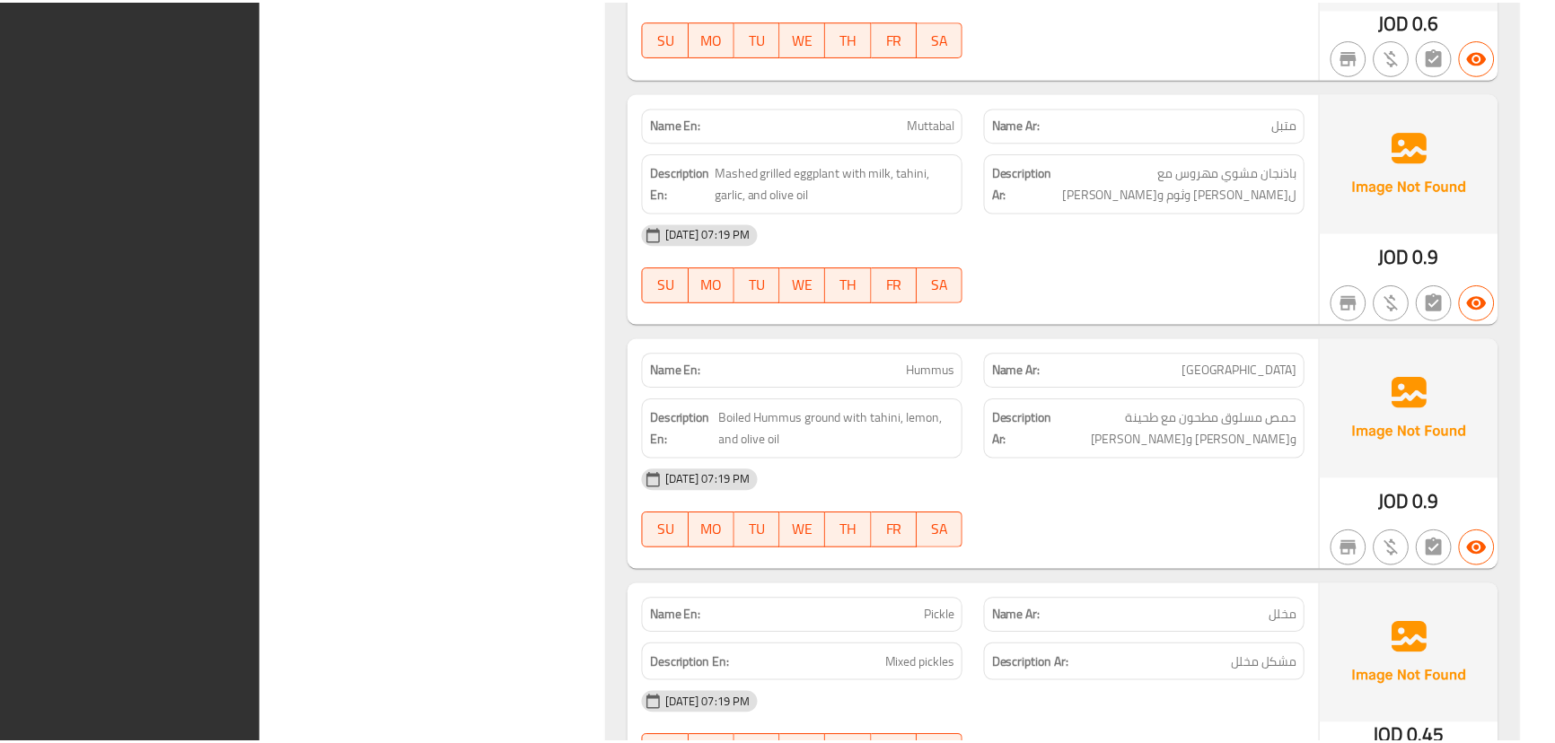
scroll to position [4837, 0]
